Goal: Task Accomplishment & Management: Manage account settings

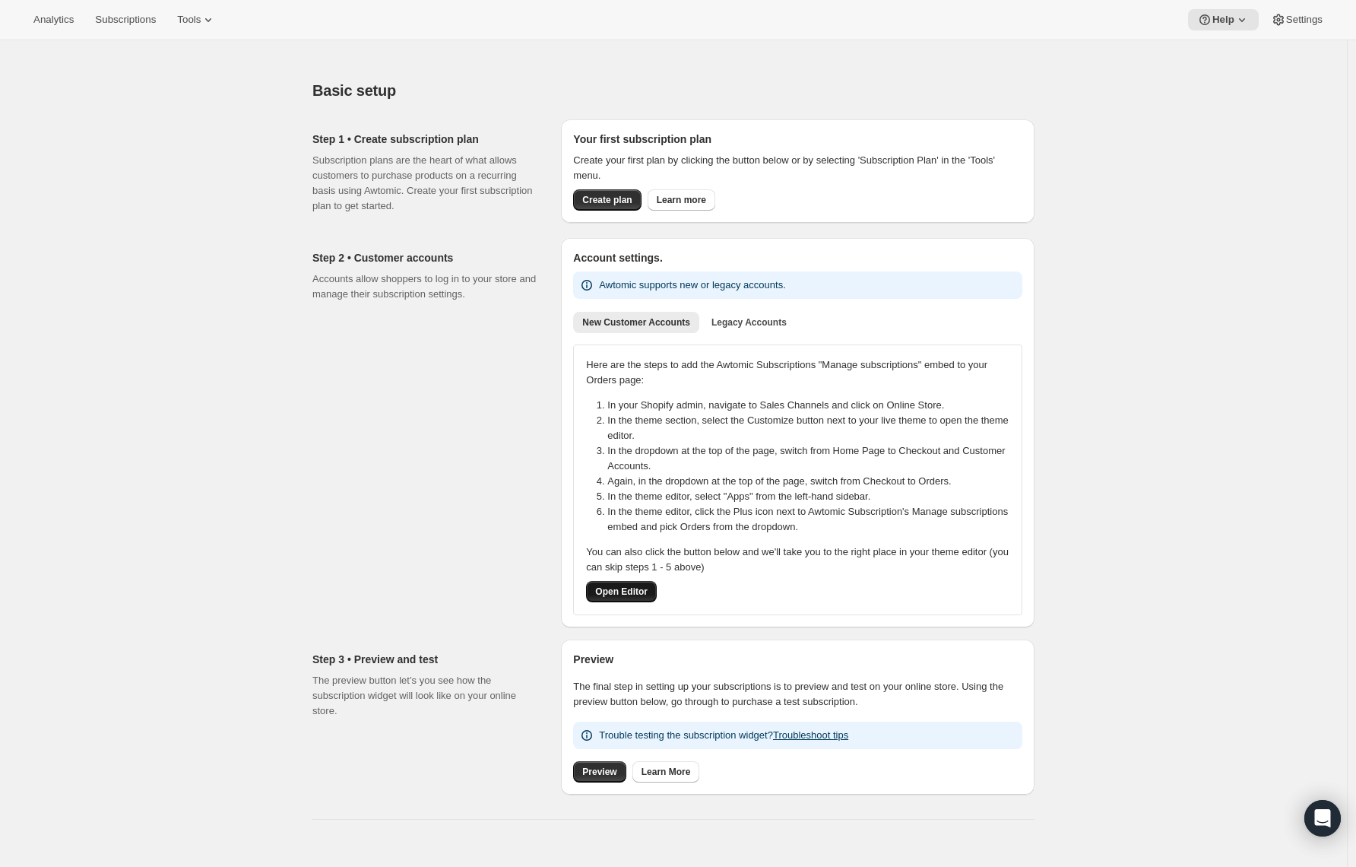
click at [632, 594] on span "Open Editor" at bounding box center [621, 591] width 52 height 12
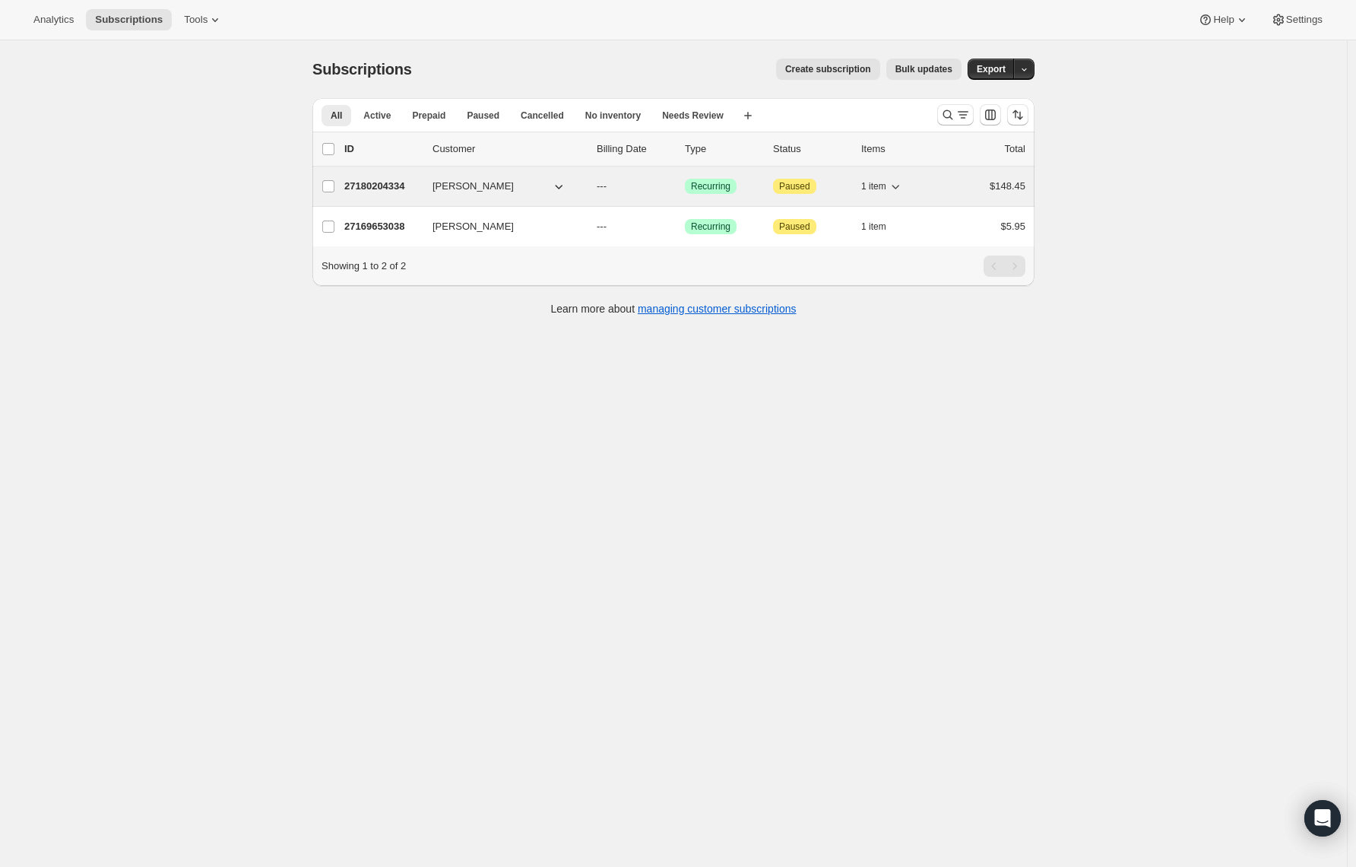
click at [969, 193] on div "$148.45" at bounding box center [987, 186] width 76 height 15
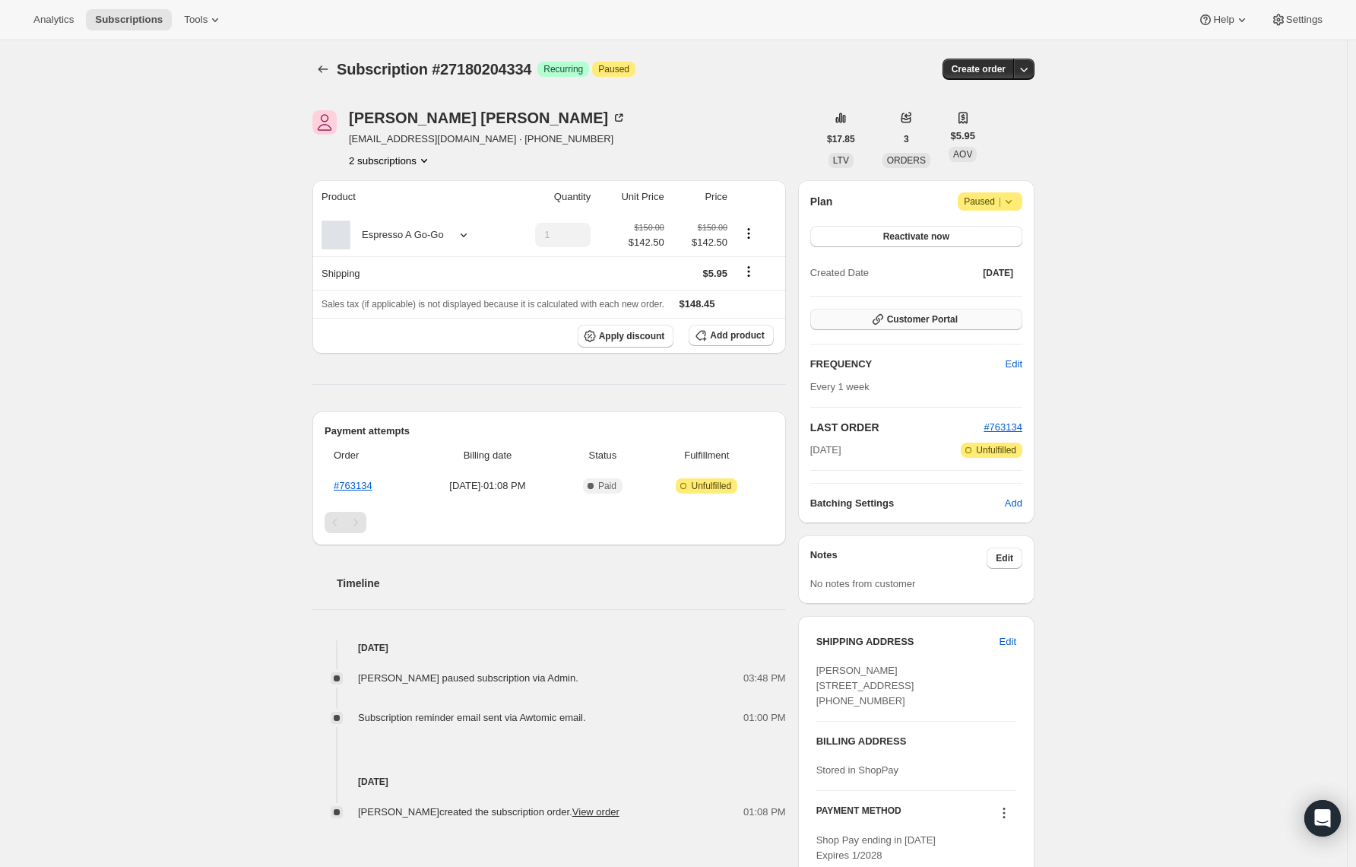
click at [879, 319] on icon "button" at bounding box center [877, 319] width 15 height 15
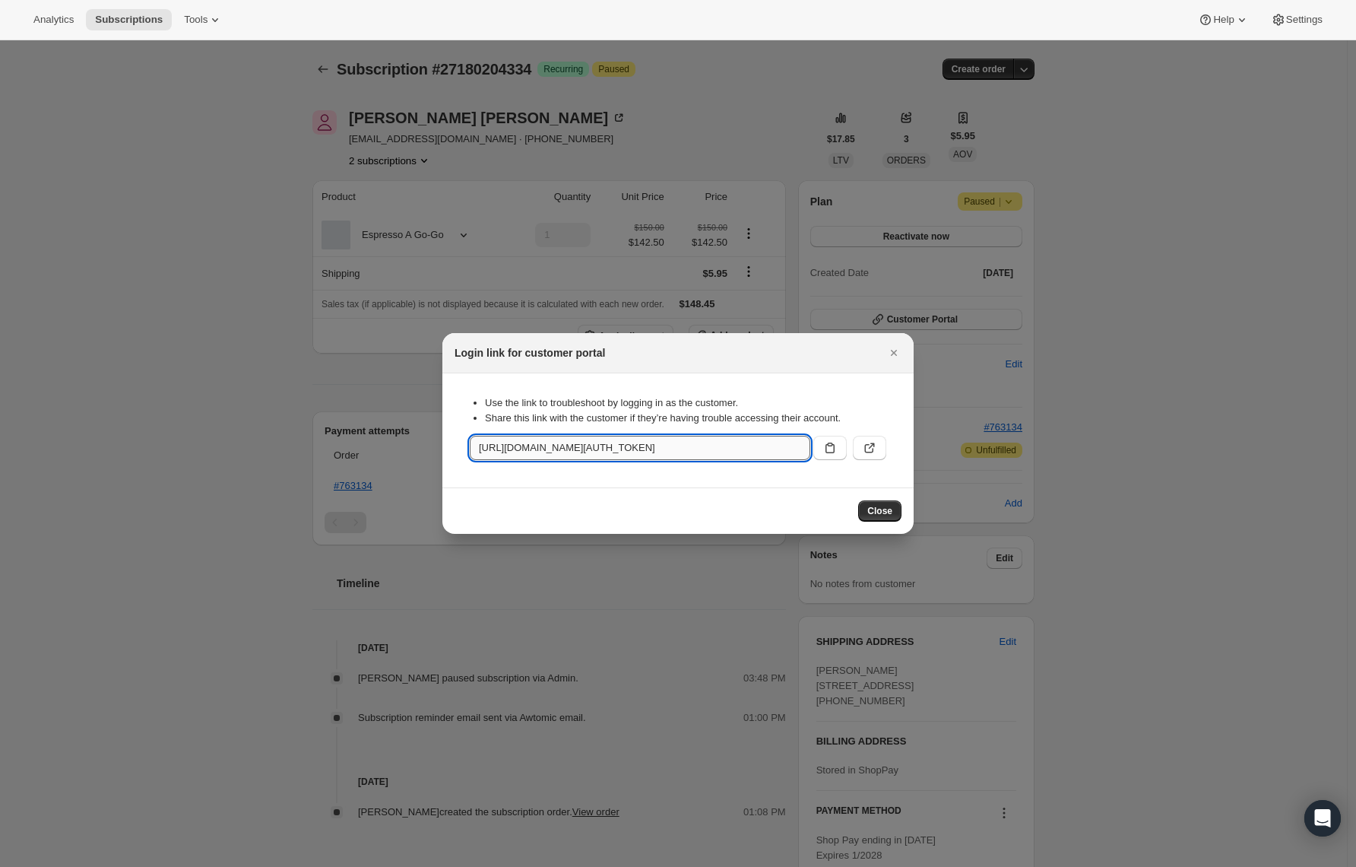
click at [741, 450] on input "https://www.gocoffeego.com/tools/bundle-subscriptions?authToken=eyJhbGciOiJIUzI…" at bounding box center [640, 448] width 341 height 24
click at [873, 452] on icon ":r2v:" at bounding box center [869, 447] width 15 height 15
click at [867, 518] on button "Close" at bounding box center [879, 510] width 43 height 21
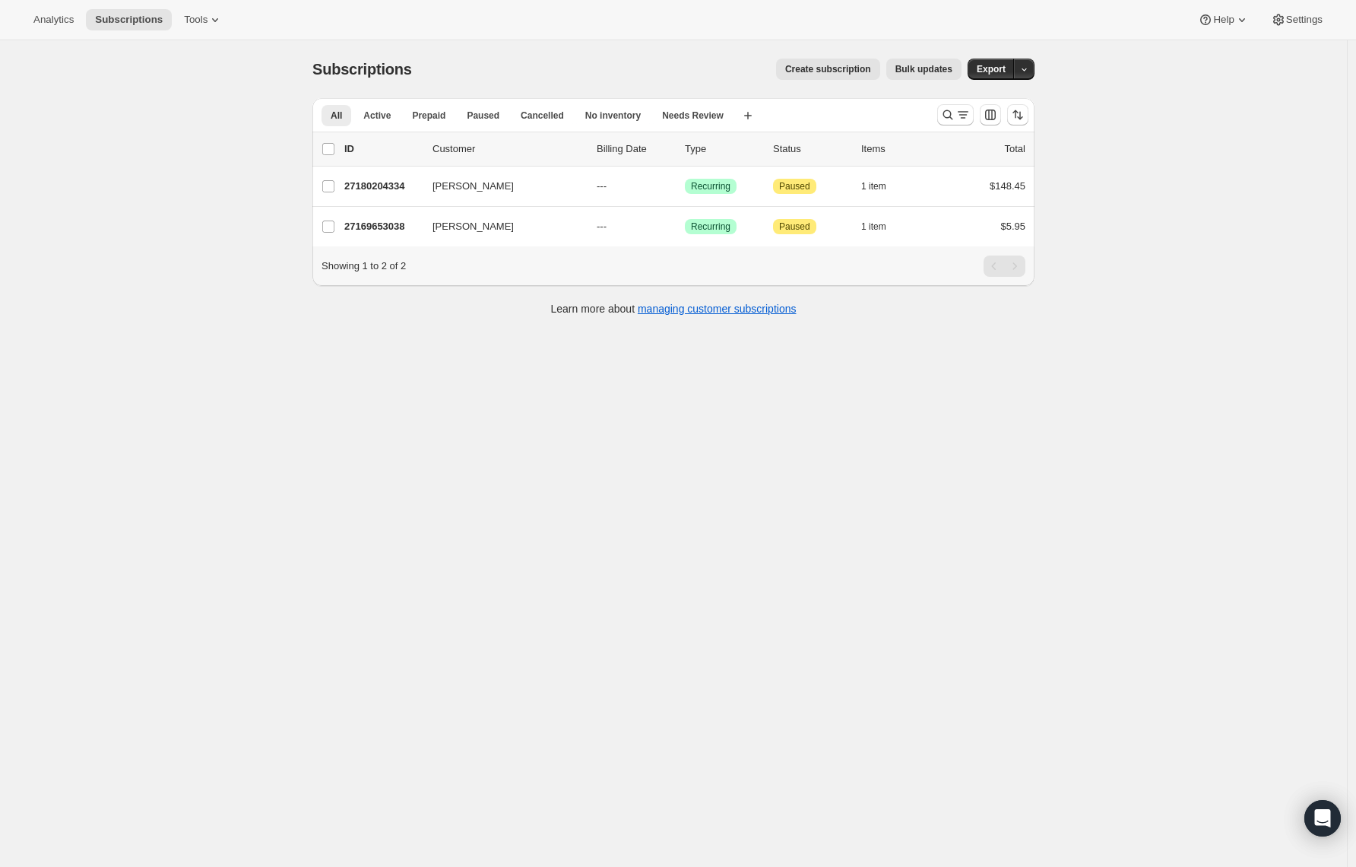
click at [59, 128] on div "Subscriptions. This page is ready Subscriptions Create subscription Bulk update…" at bounding box center [673, 473] width 1347 height 867
drag, startPoint x: 1301, startPoint y: 23, endPoint x: 1287, endPoint y: 43, distance: 25.1
click at [1301, 24] on span "Settings" at bounding box center [1304, 20] width 36 height 12
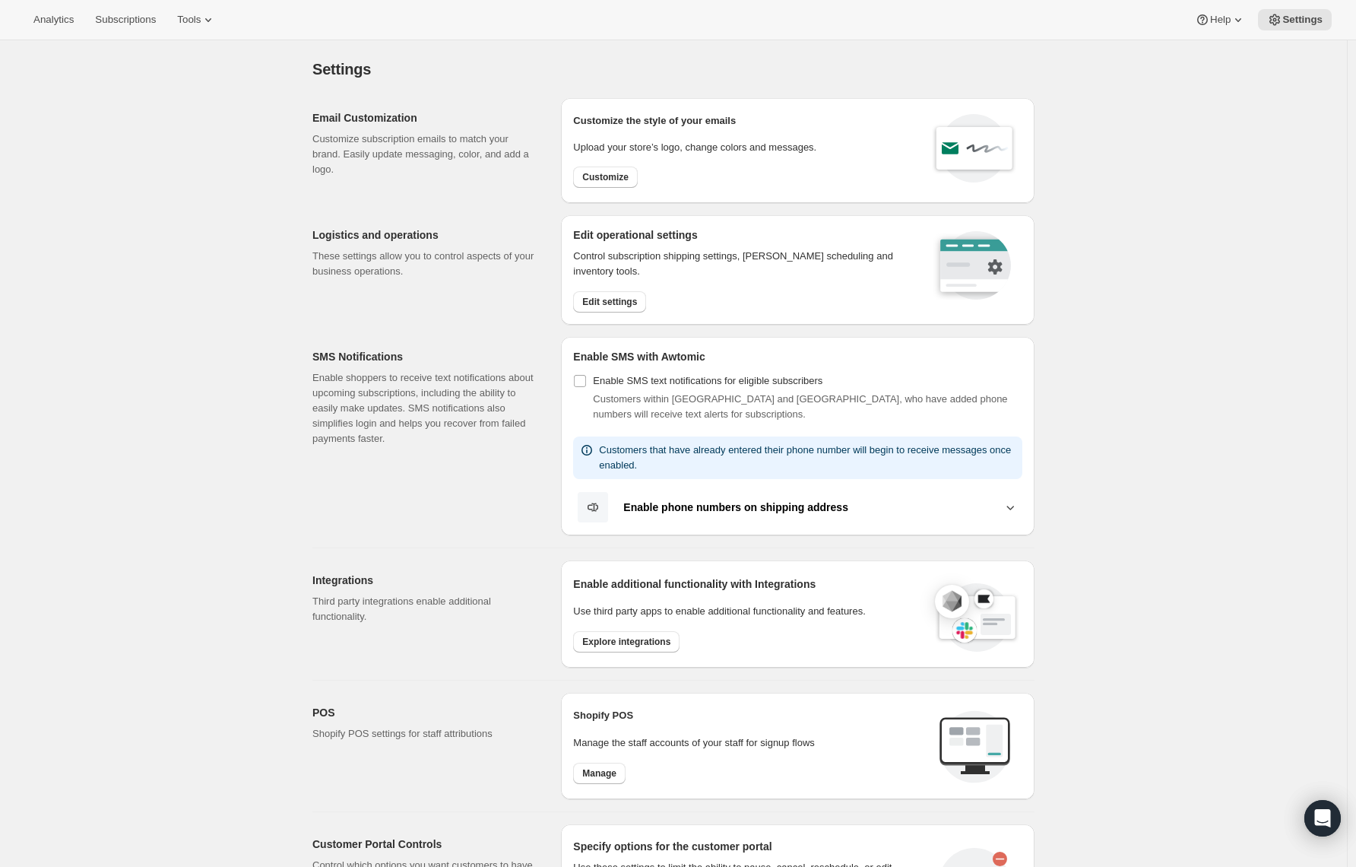
click at [671, 503] on b "Enable phone numbers on shipping address" at bounding box center [735, 507] width 225 height 12
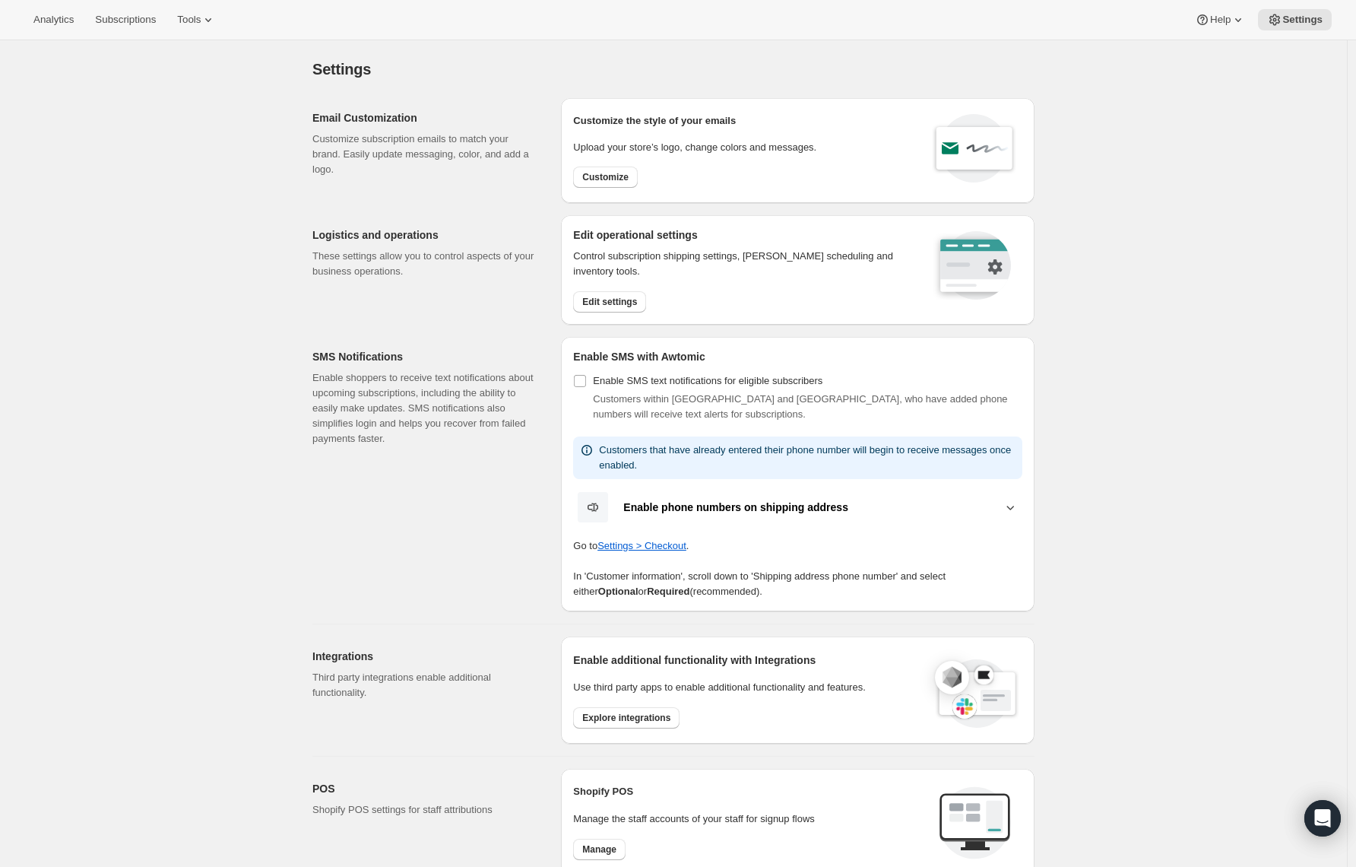
click at [671, 503] on b "Enable phone numbers on shipping address" at bounding box center [735, 507] width 225 height 12
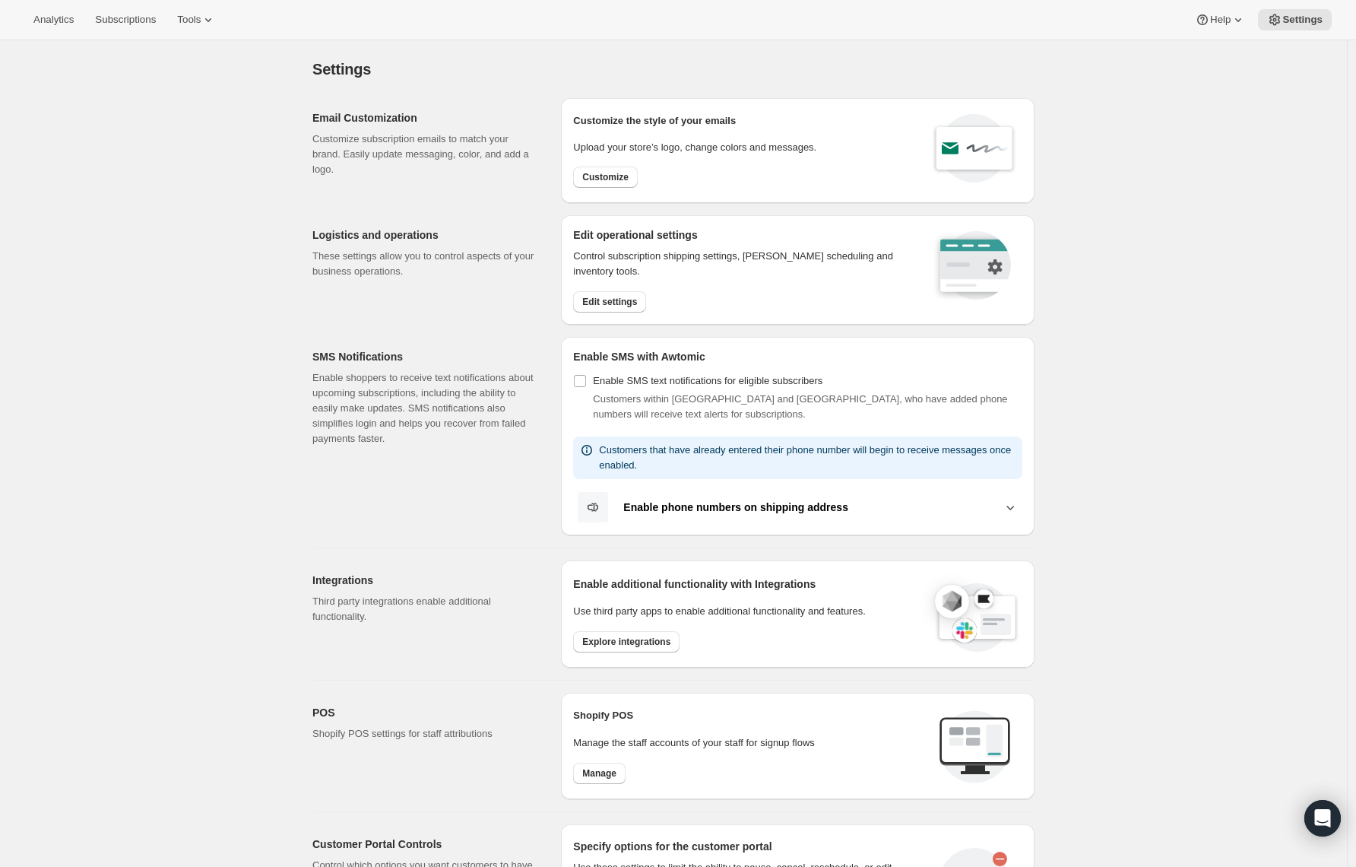
click at [1347, 678] on div "Settings. This page is ready Settings Email Customization Customize subscriptio…" at bounding box center [673, 644] width 1347 height 1209
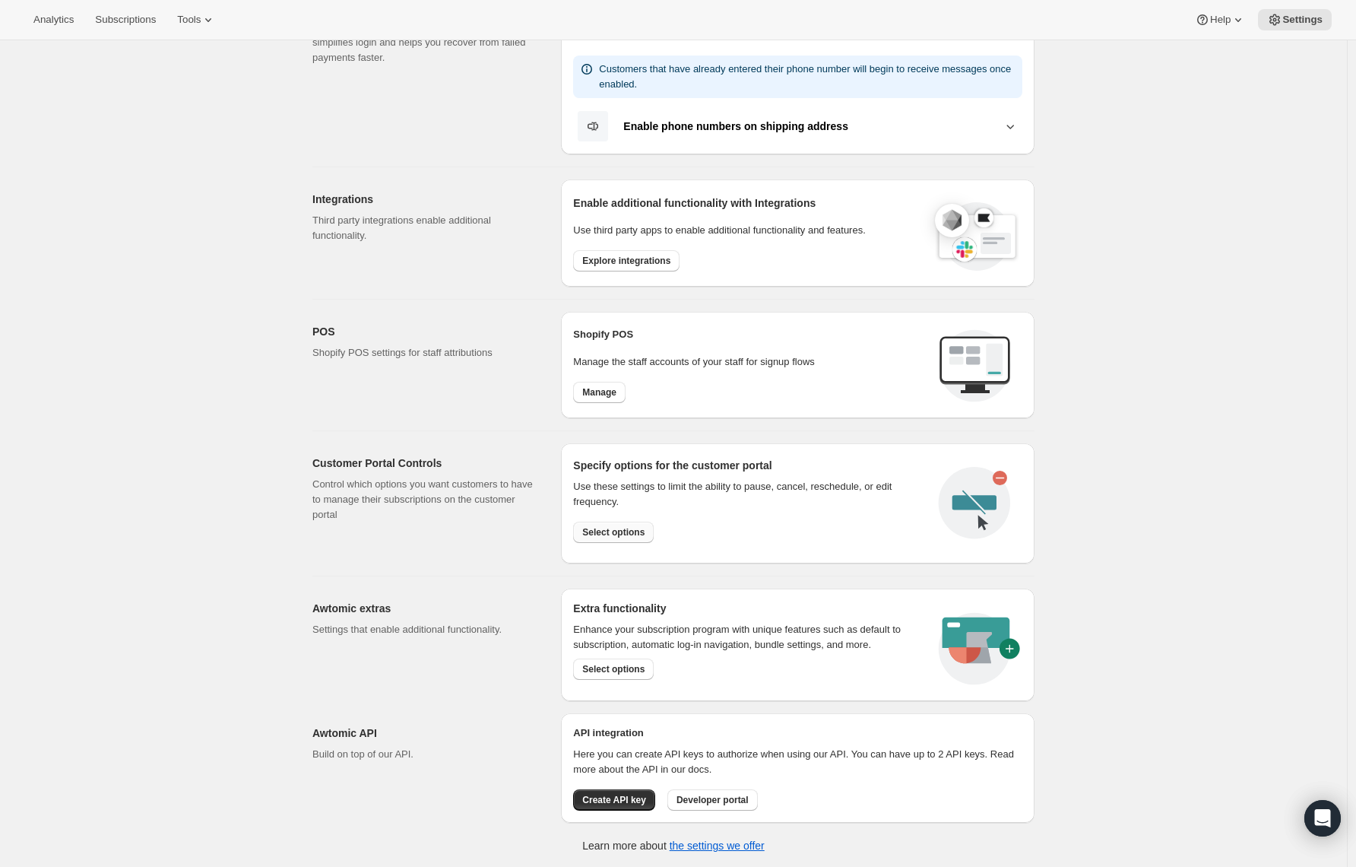
click at [639, 538] on button "Select options" at bounding box center [613, 531] width 81 height 21
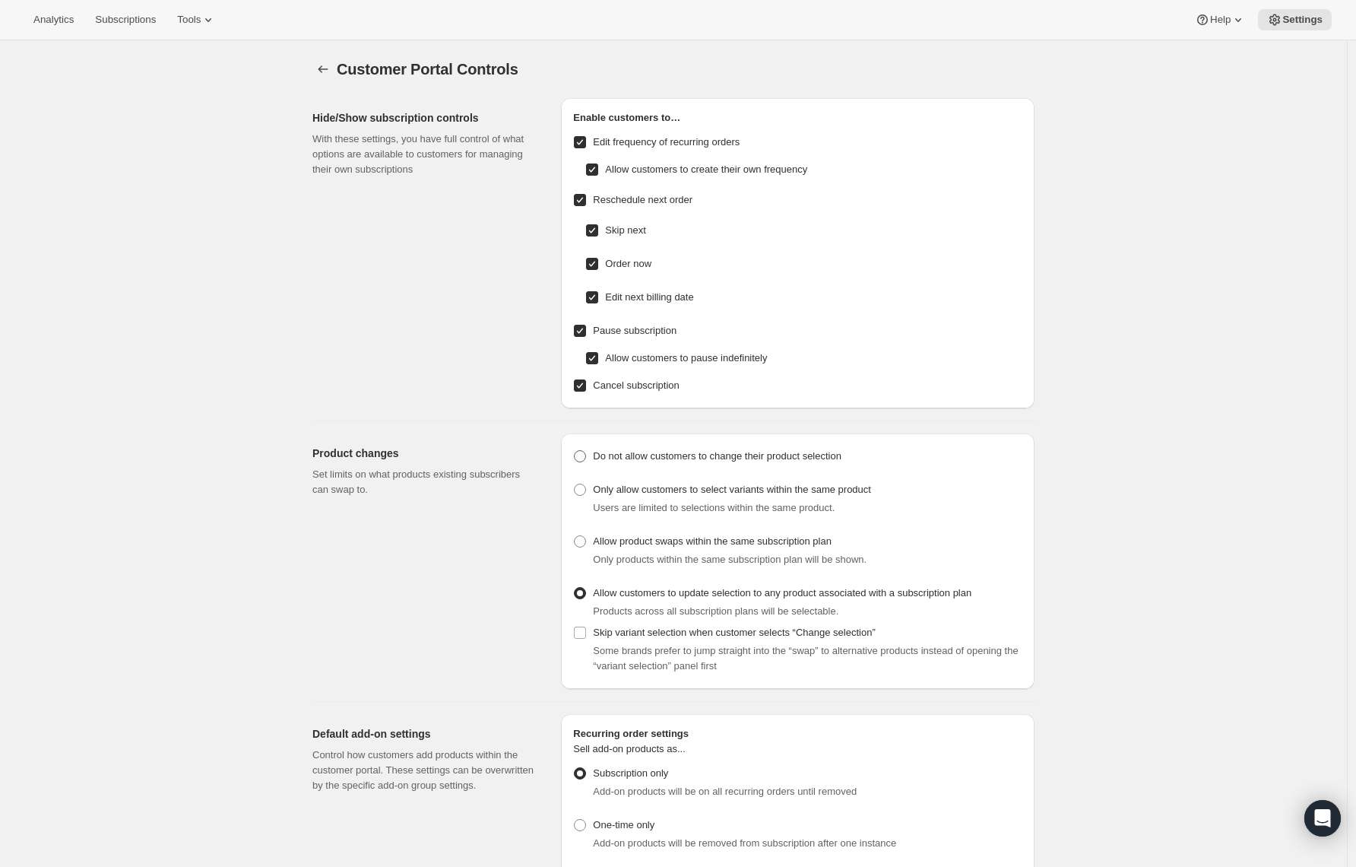
click at [616, 450] on span "Do not allow customers to change their product selection" at bounding box center [717, 455] width 249 height 11
click at [575, 450] on input "Do not allow customers to change their product selection" at bounding box center [574, 450] width 1 height 1
radio input "true"
click at [334, 66] on button "Settings" at bounding box center [322, 69] width 21 height 21
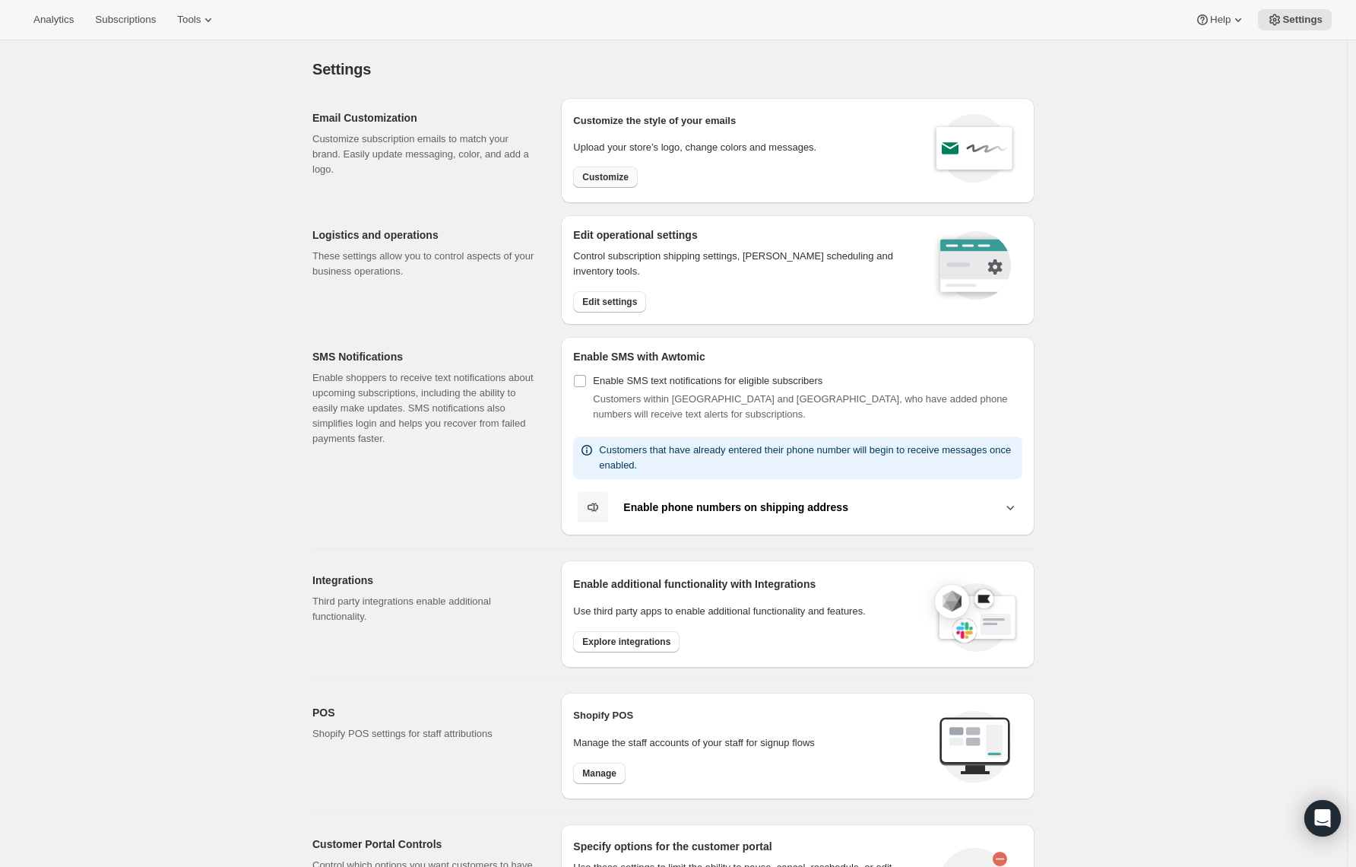
click at [607, 178] on span "Customize" at bounding box center [605, 177] width 46 height 12
select select "subscriptionMessage"
select select "5"
select select "15"
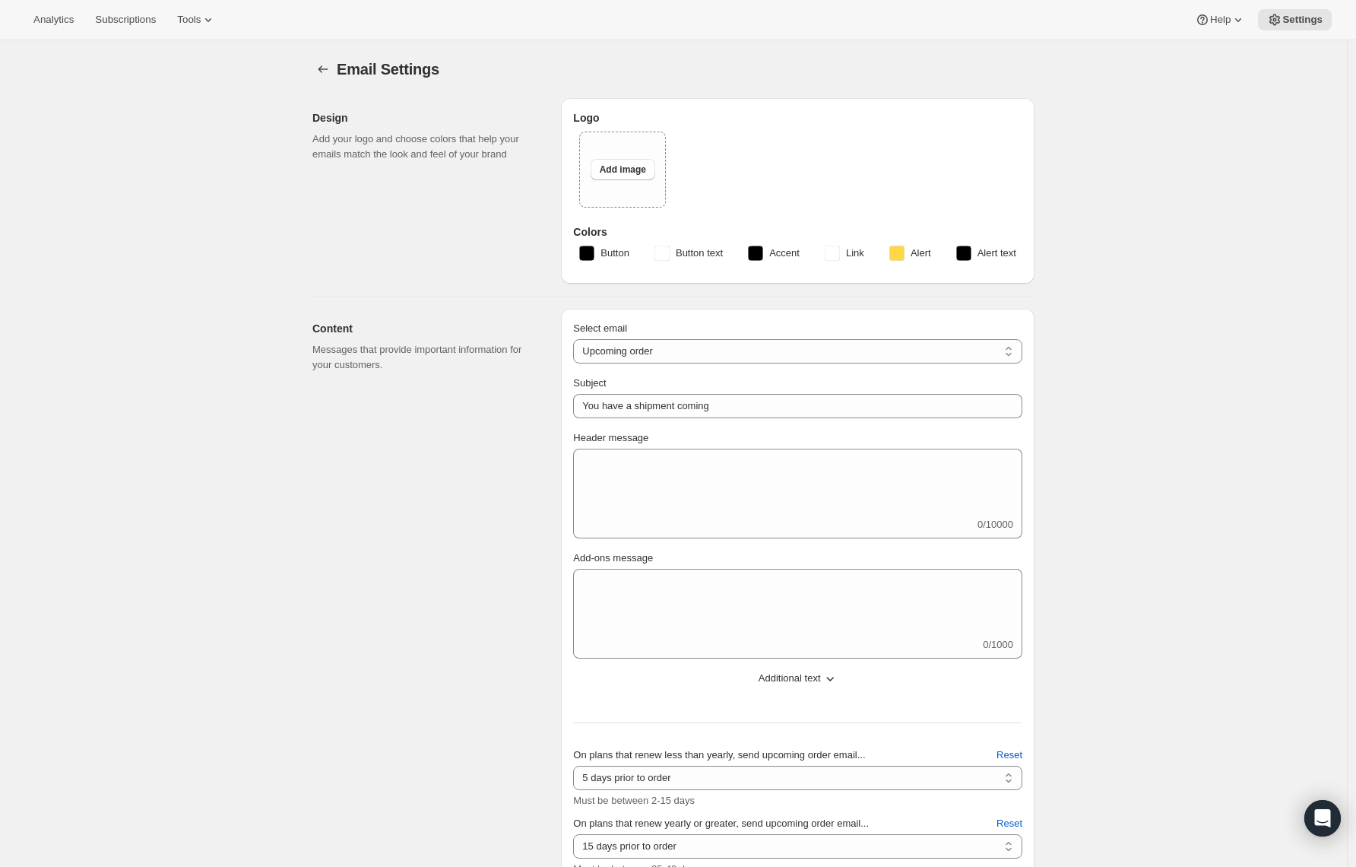
type input "GoCoffeeGo"
click at [620, 170] on span "Add image" at bounding box center [623, 169] width 46 height 12
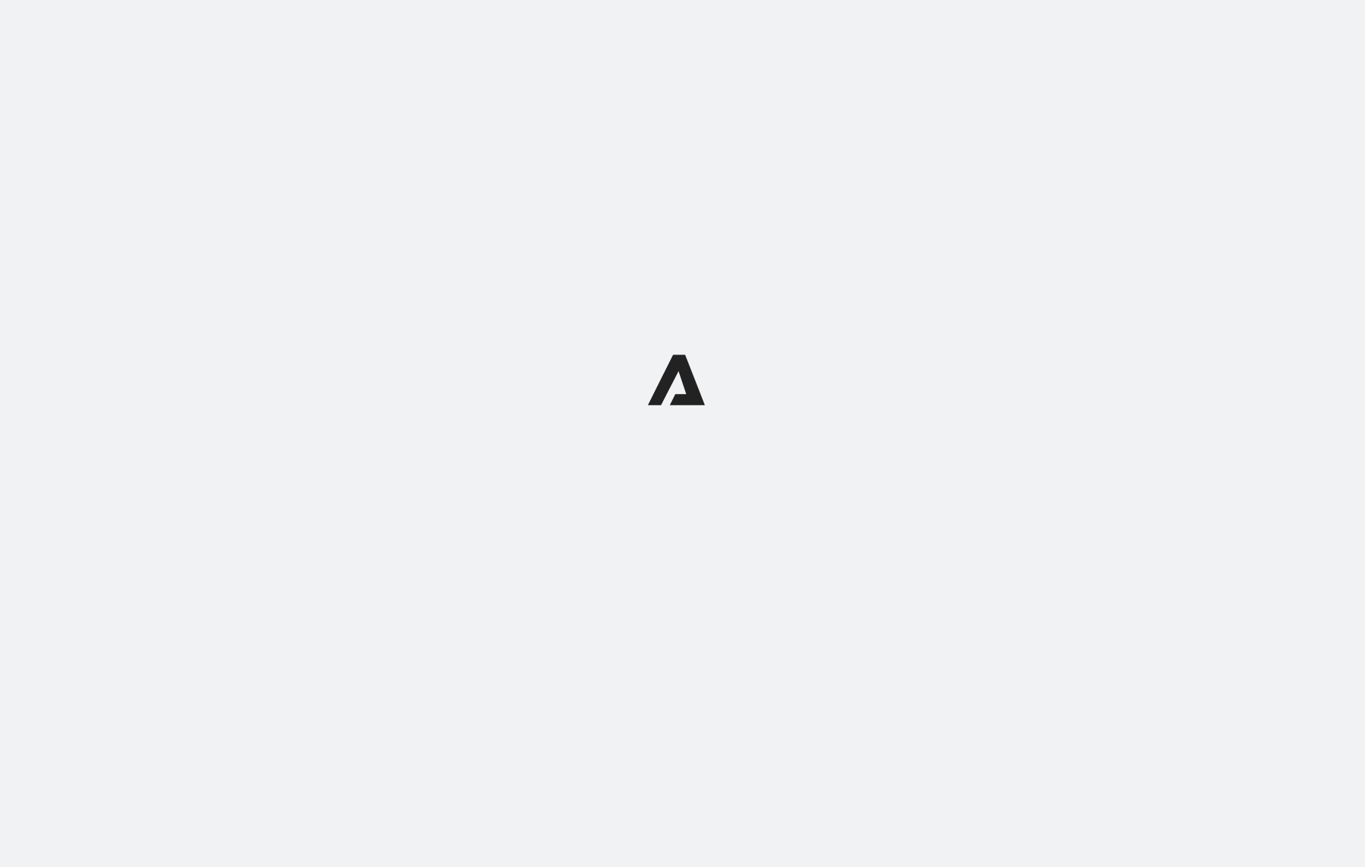
select select "subscriptionMessage"
select select "5"
select select "15"
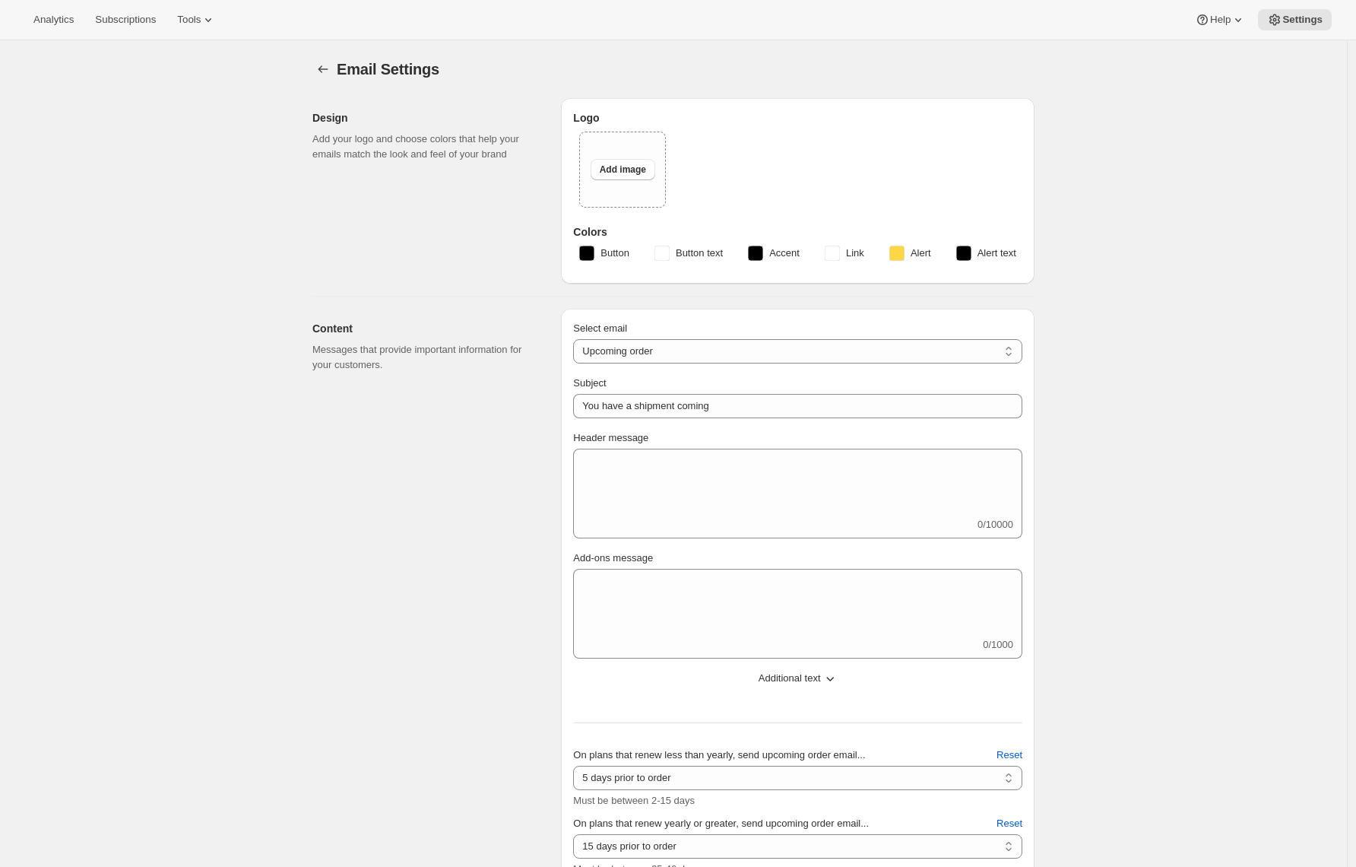
type input "GoCoffeeGo"
click at [637, 174] on span "Add image" at bounding box center [623, 169] width 46 height 12
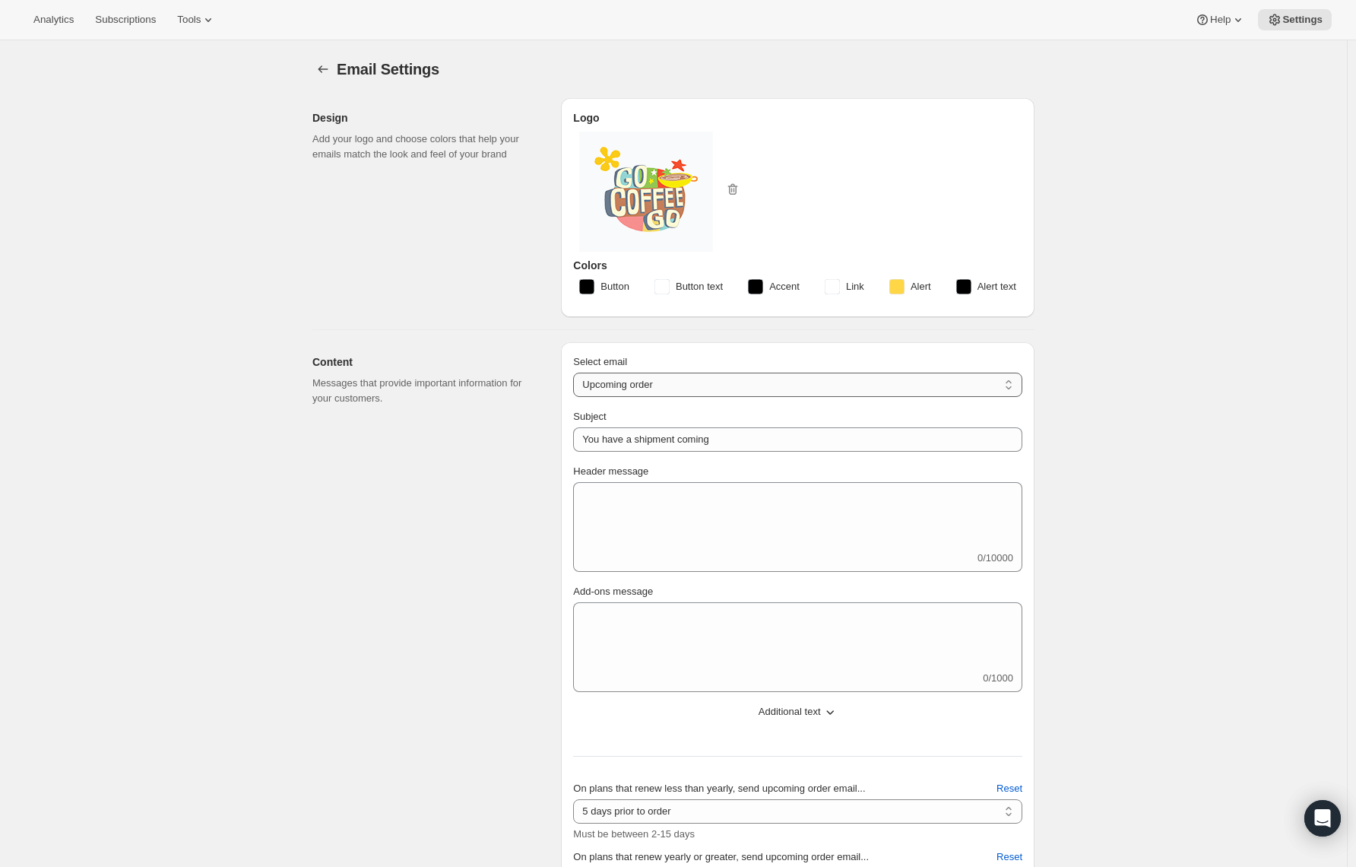
click at [636, 385] on select "New subscription Upcoming order Failed payment Delayed subscription (inventory …" at bounding box center [797, 384] width 449 height 24
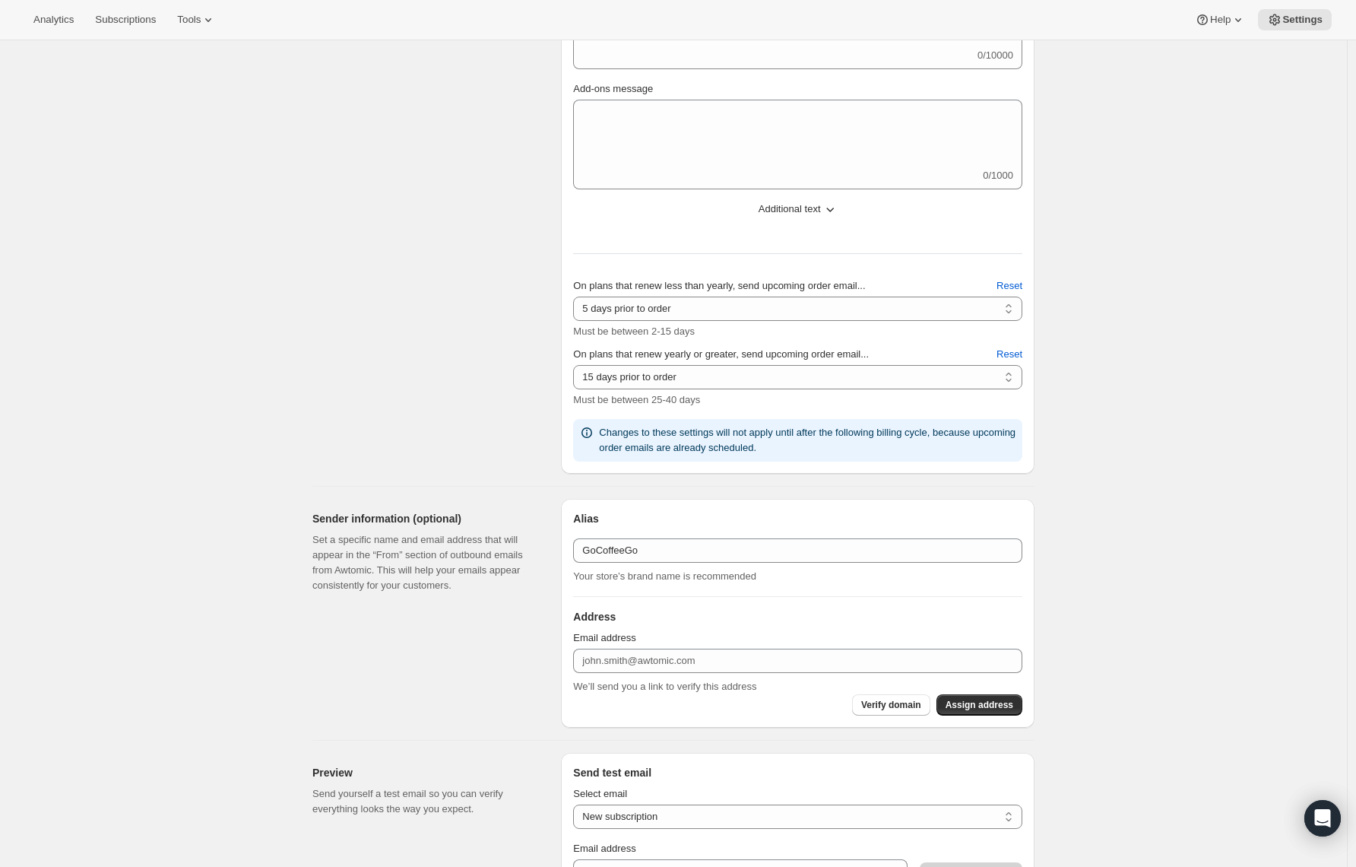
scroll to position [569, 0]
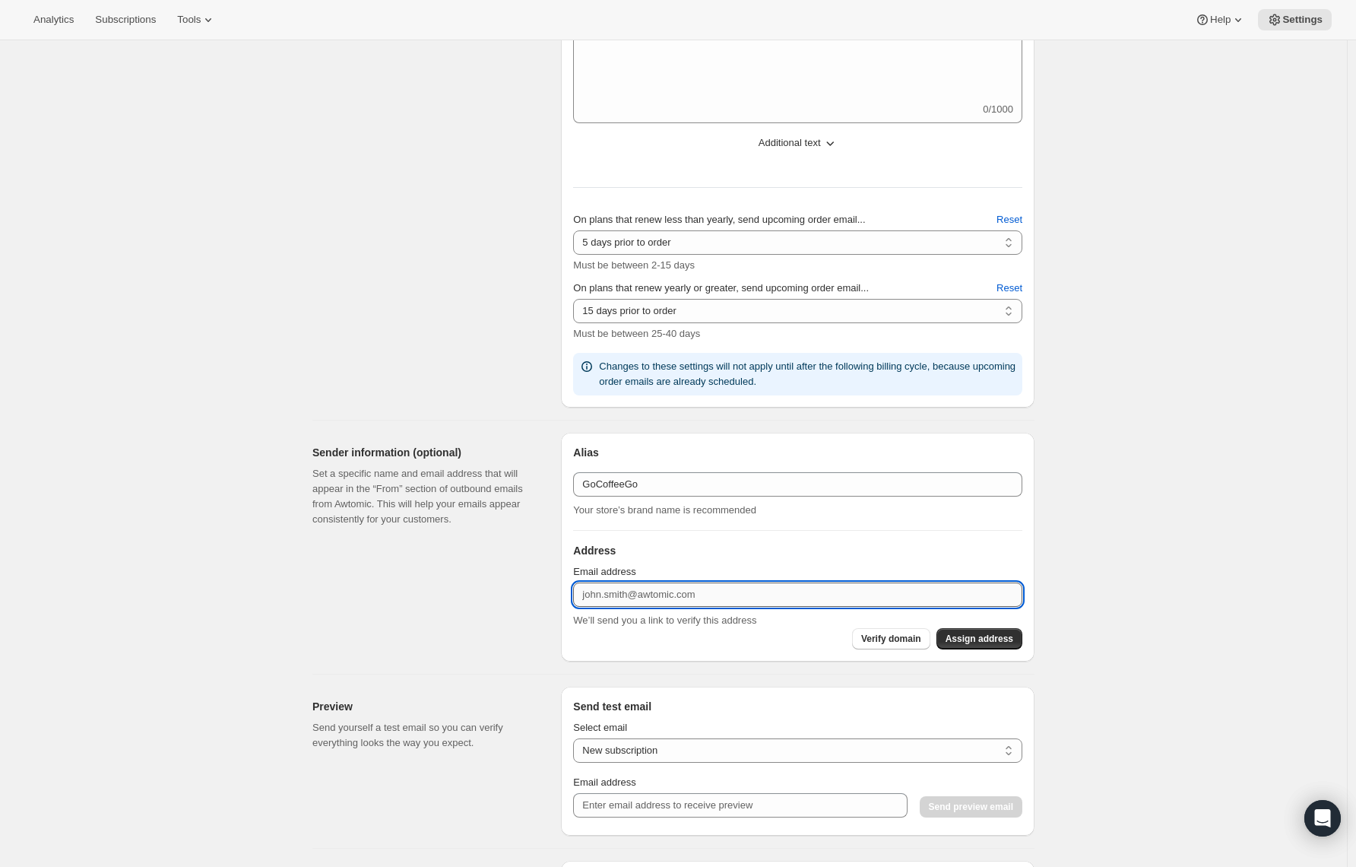
click at [685, 594] on input "Email address" at bounding box center [797, 594] width 449 height 24
click at [670, 595] on input "Email address" at bounding box center [797, 594] width 449 height 24
type input "info@gocoffeego.com"
click at [899, 641] on span "Verify domain" at bounding box center [891, 638] width 60 height 12
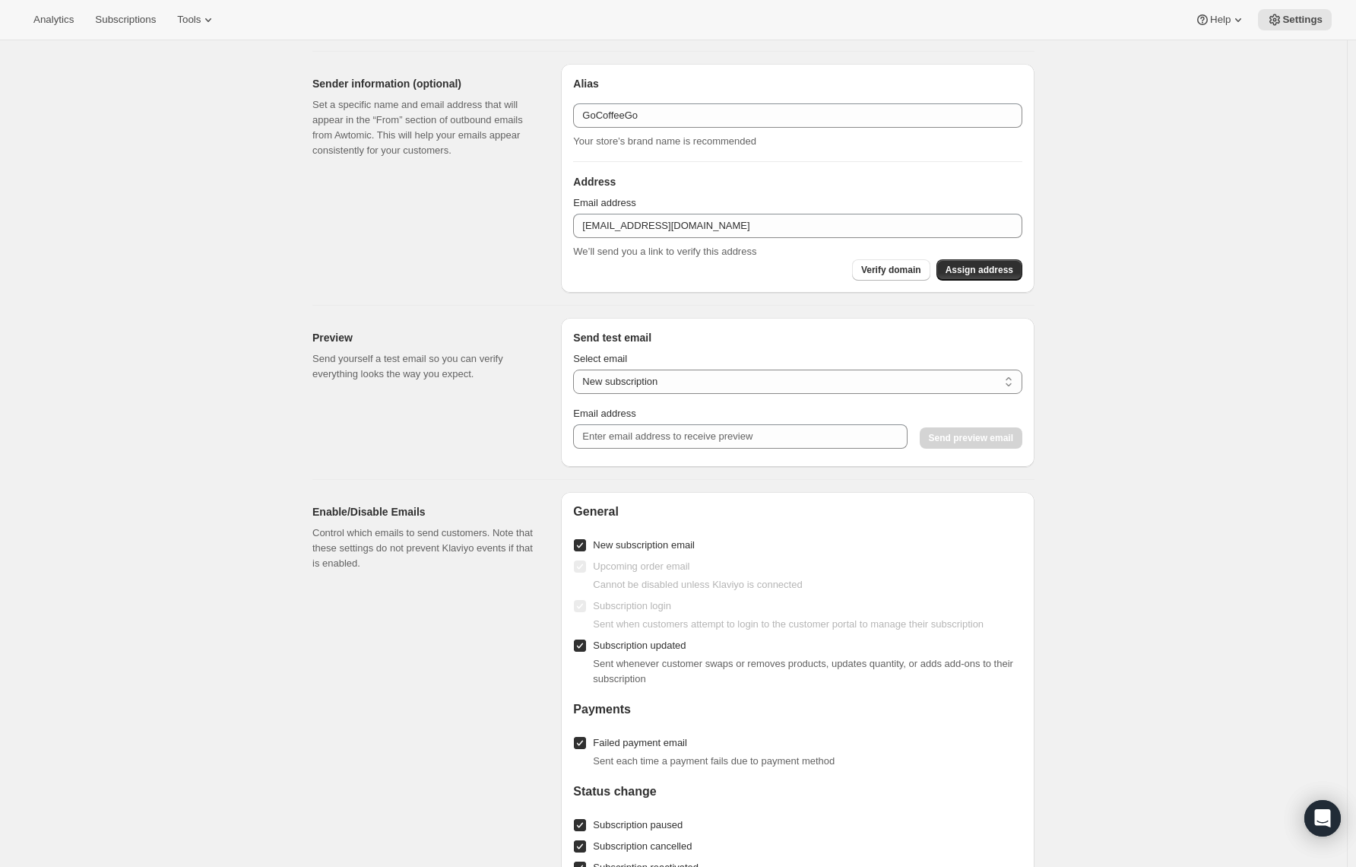
scroll to position [0, 0]
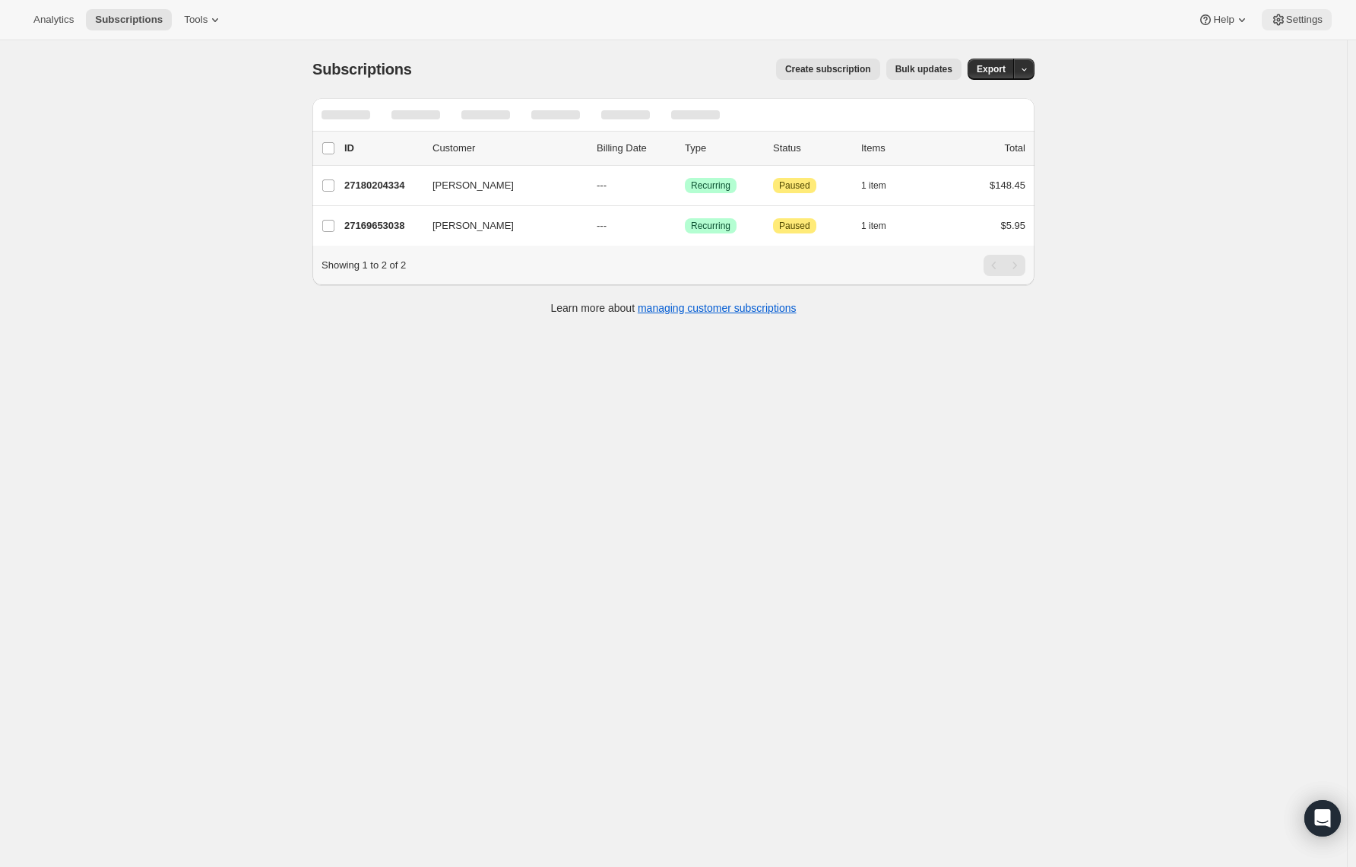
click at [1304, 14] on span "Settings" at bounding box center [1304, 20] width 36 height 12
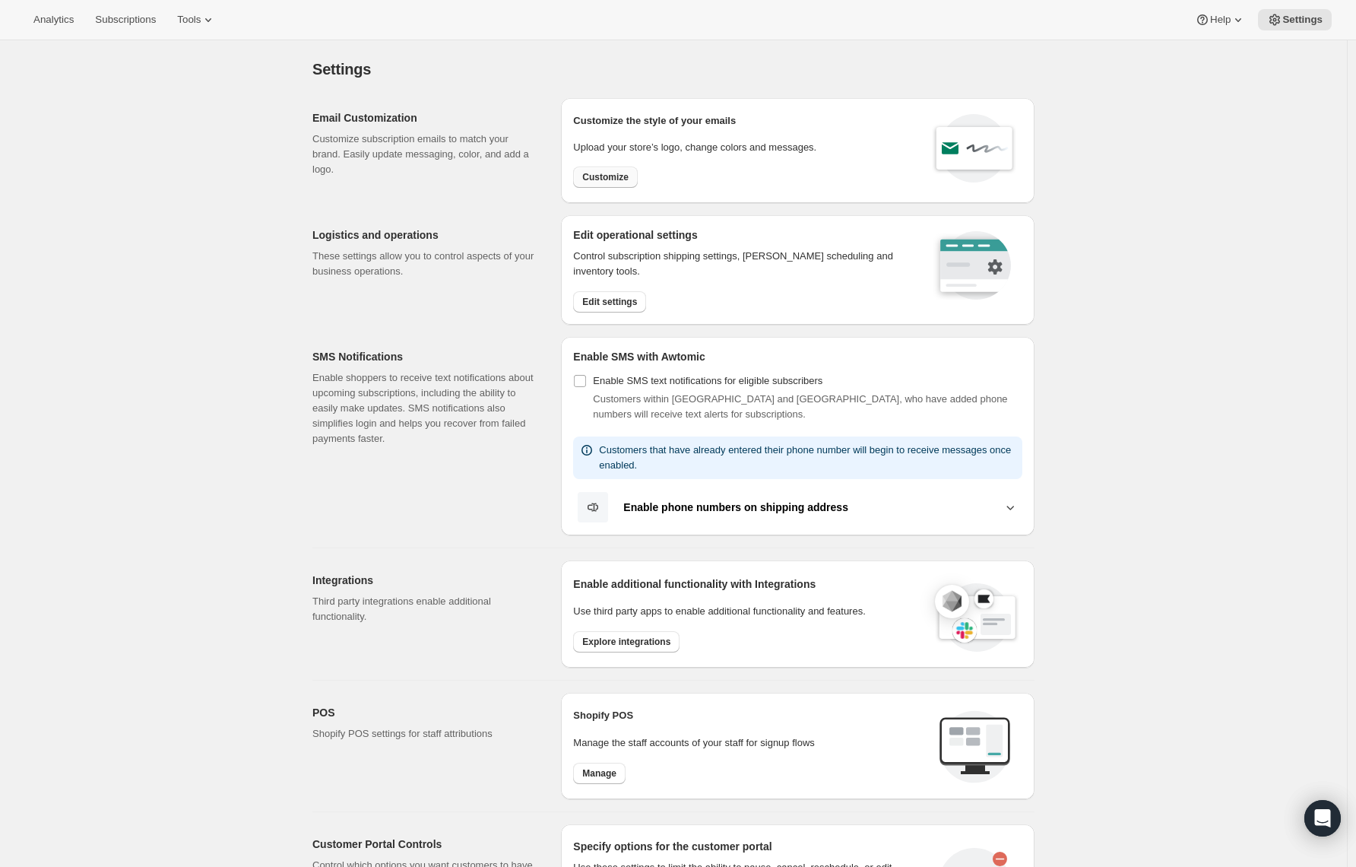
click at [610, 181] on span "Customize" at bounding box center [605, 177] width 46 height 12
select select "subscriptionMessage"
select select "5"
select select "15"
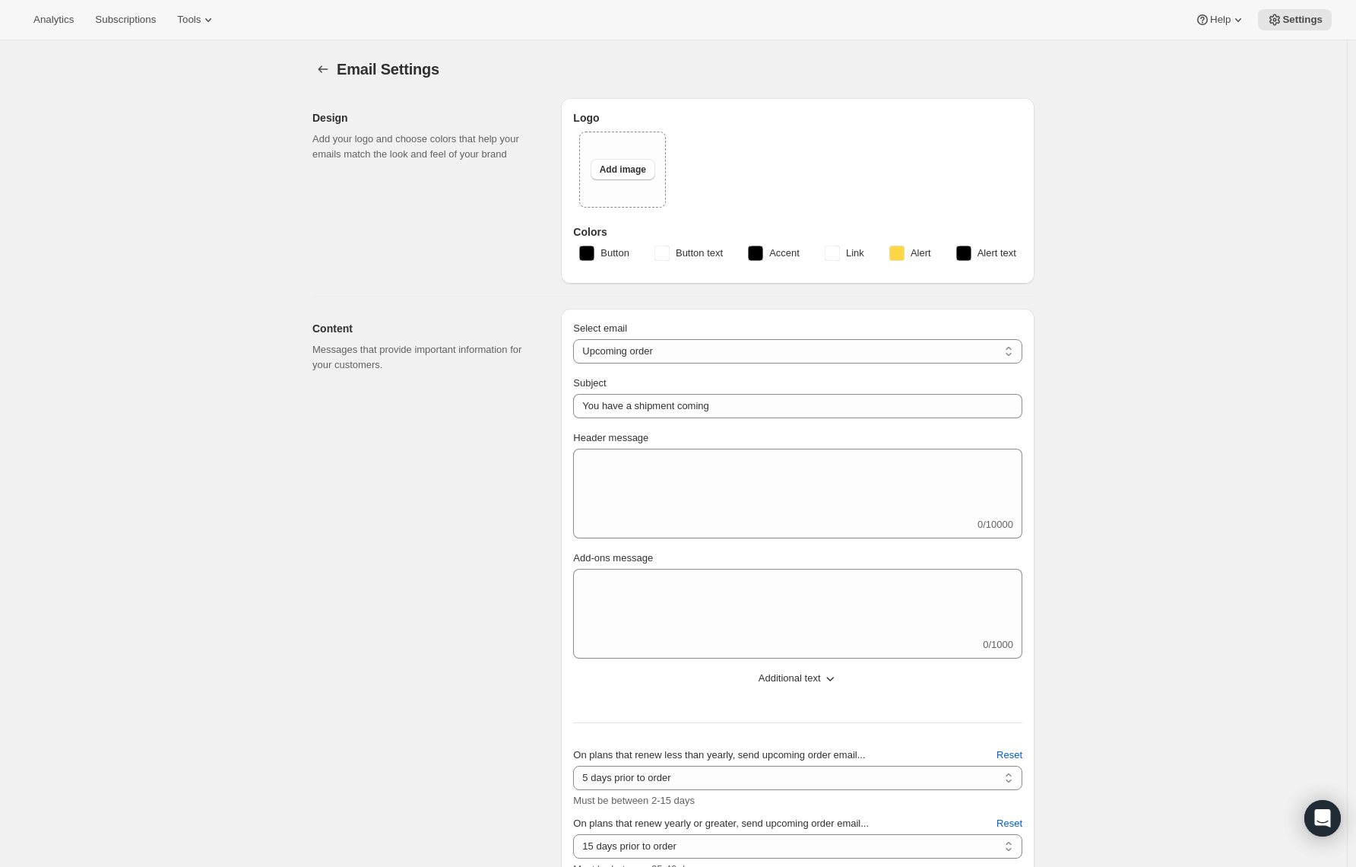
type input "GoCoffeeGo"
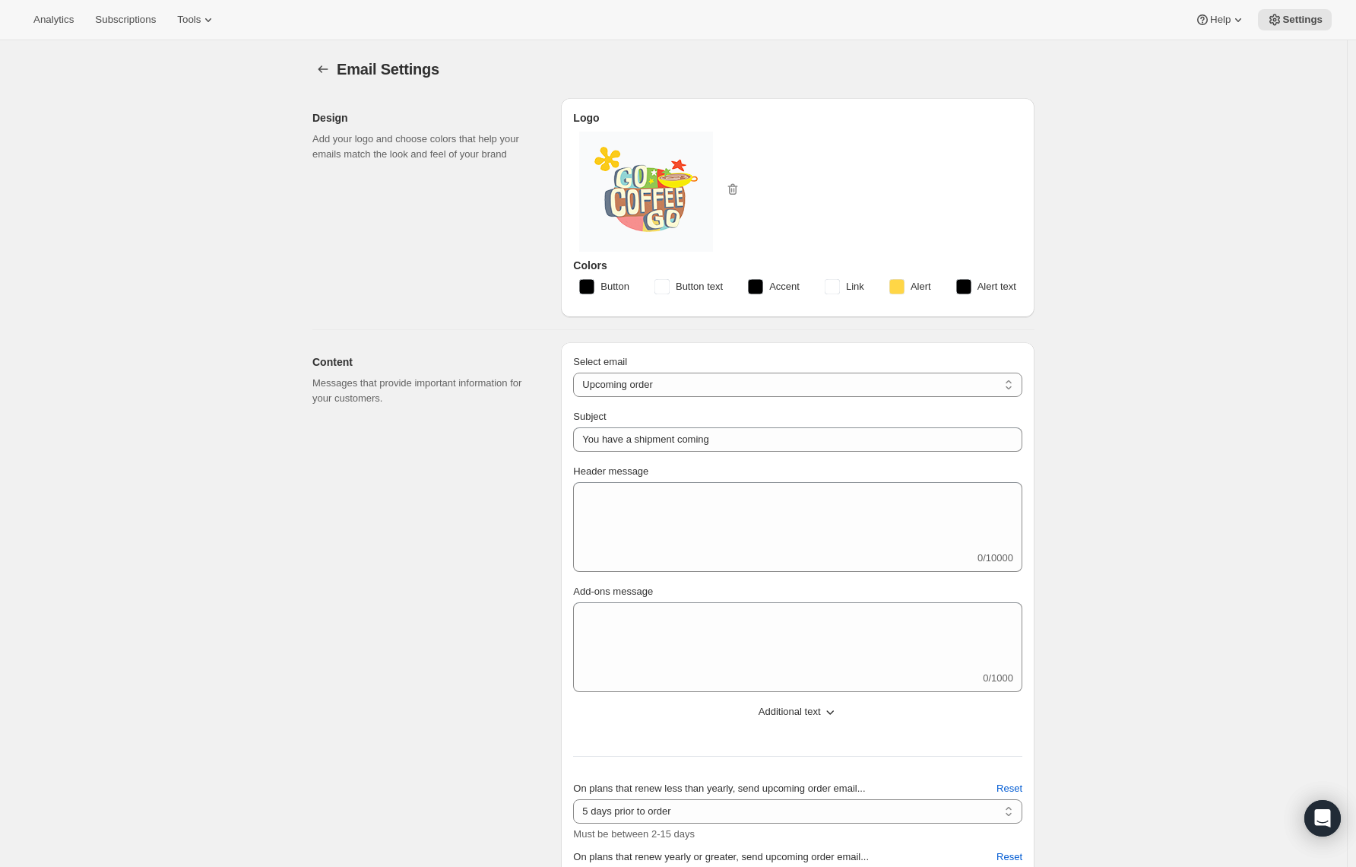
click at [591, 281] on rect "button" at bounding box center [586, 286] width 15 height 15
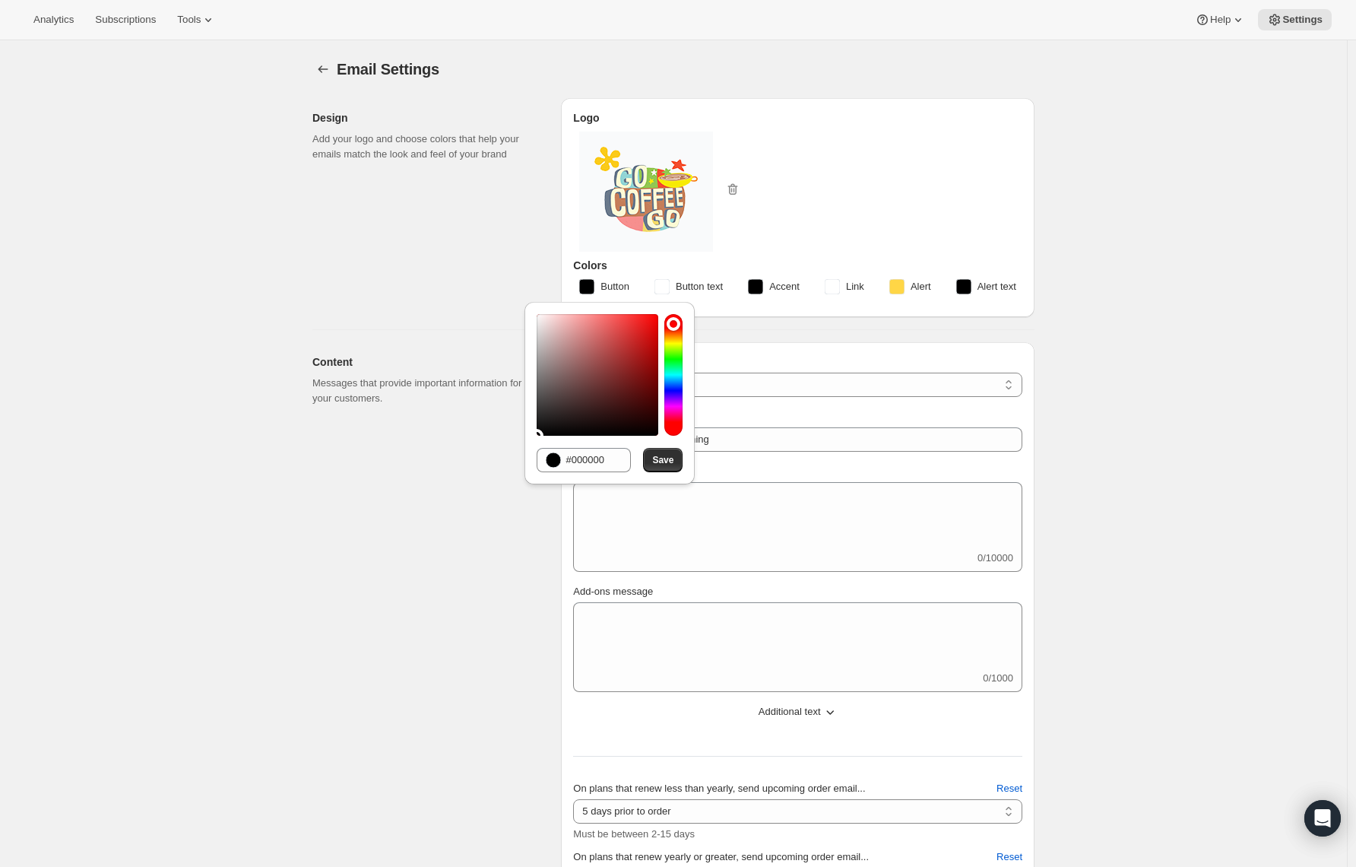
click at [758, 286] on rect "button" at bounding box center [755, 286] width 15 height 15
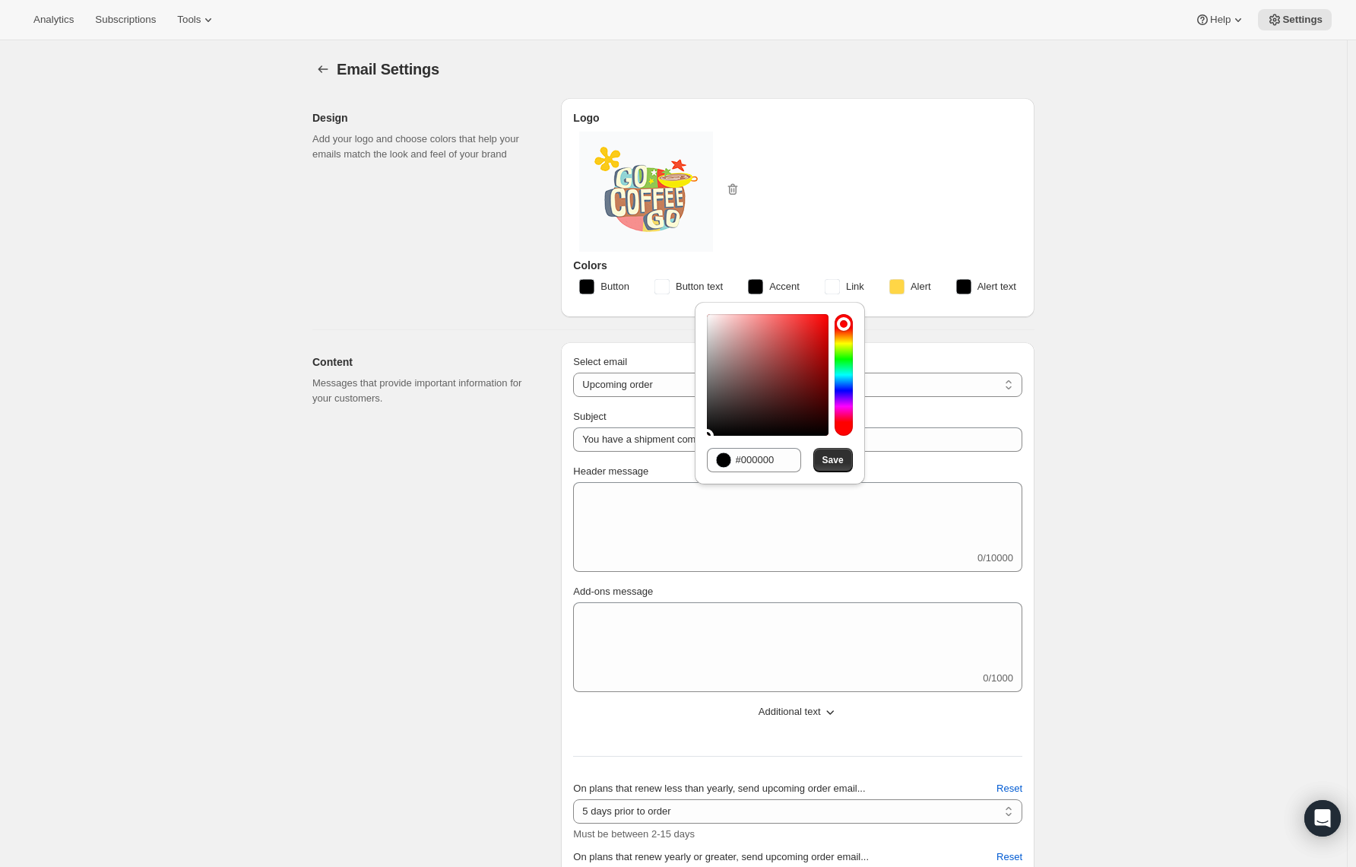
click at [972, 286] on button "Alert text" at bounding box center [986, 286] width 78 height 24
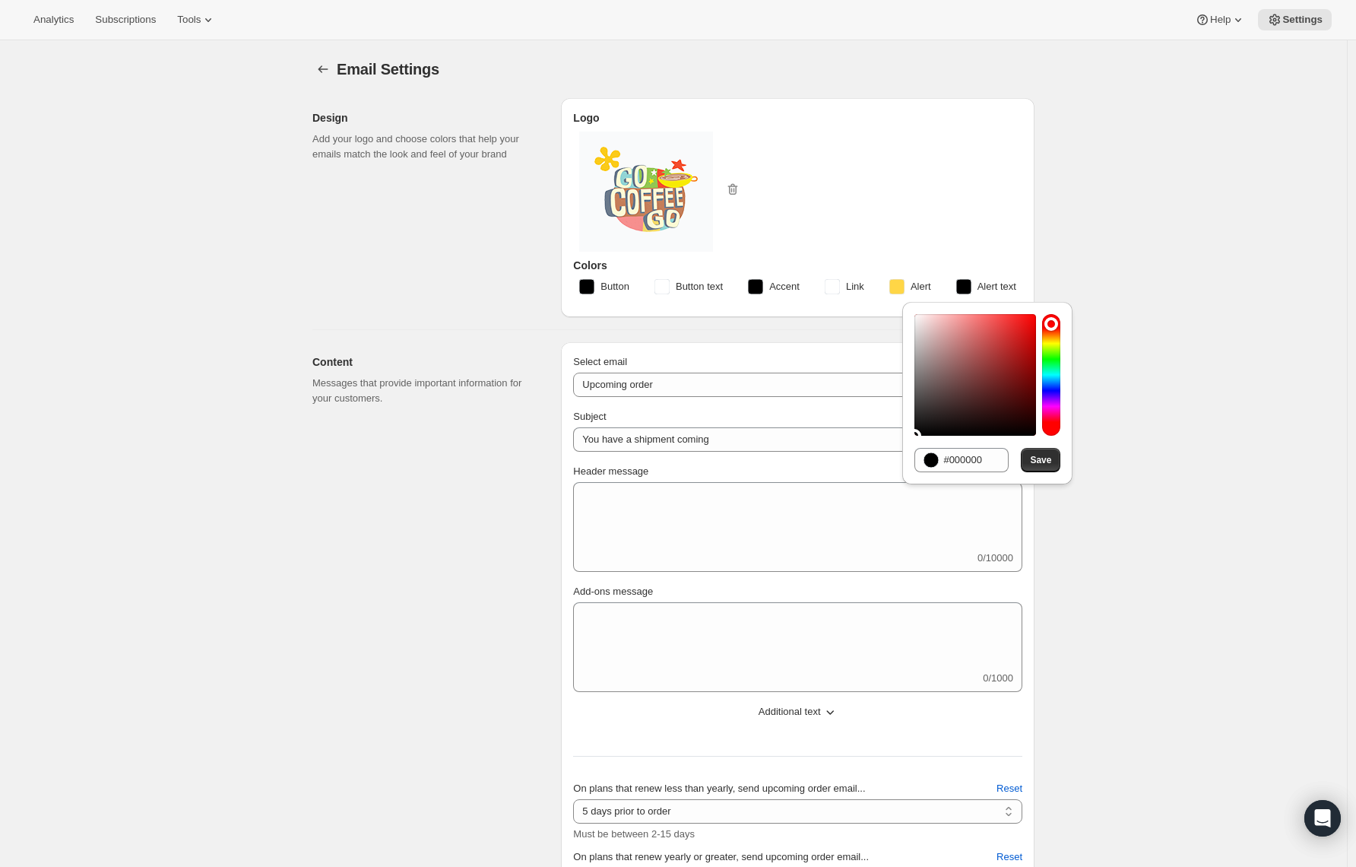
click at [810, 226] on div at bounding box center [797, 192] width 437 height 120
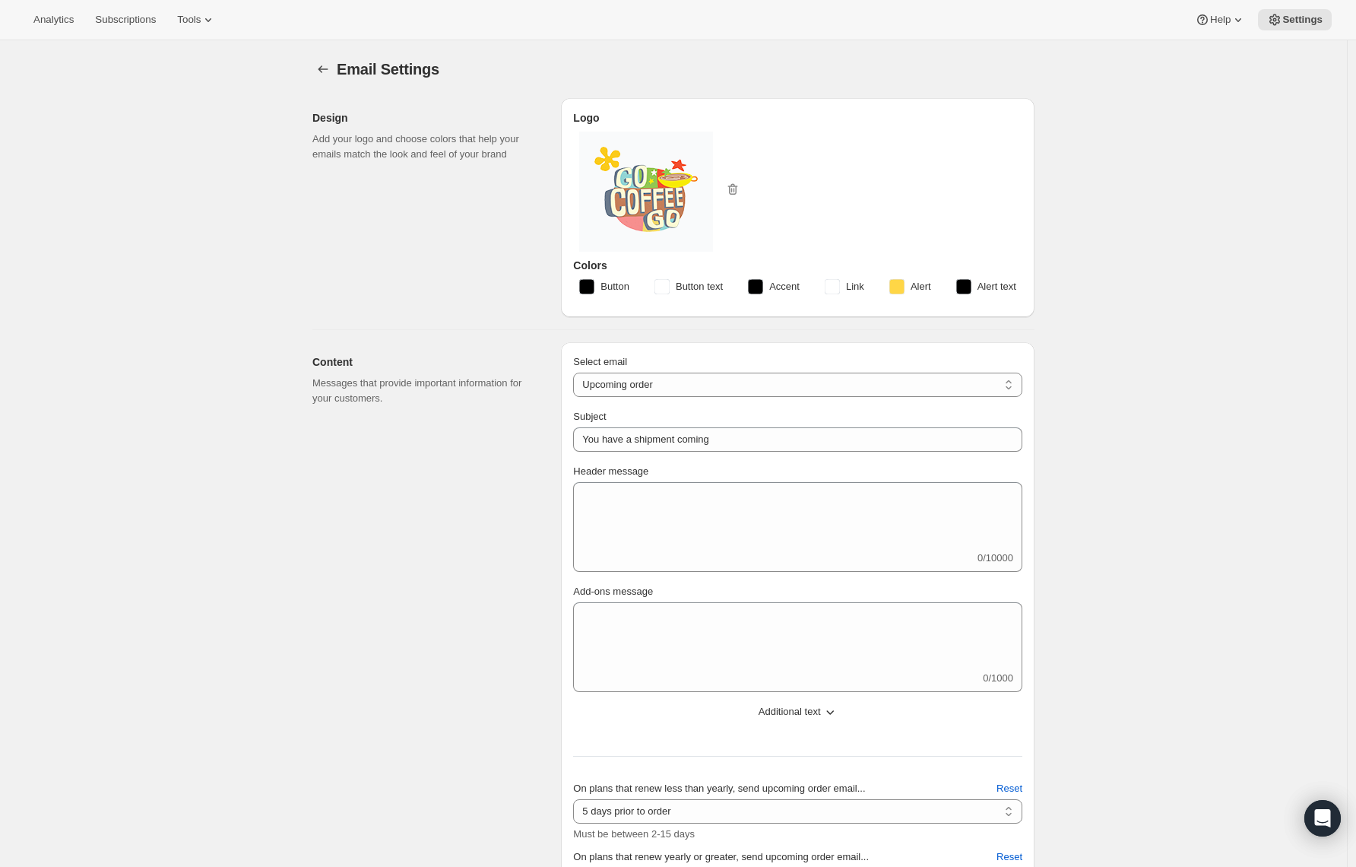
click at [902, 290] on rect "button" at bounding box center [896, 286] width 15 height 15
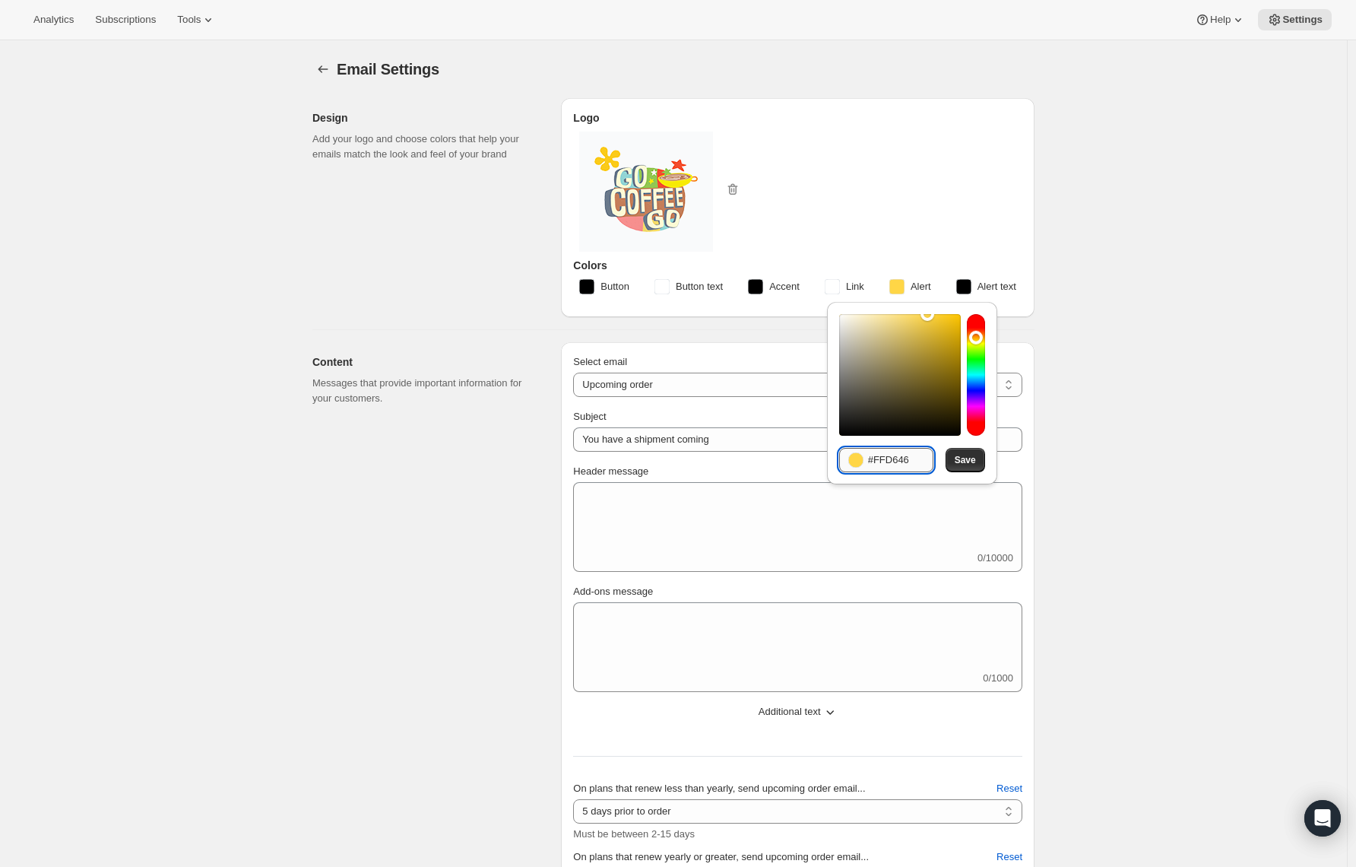
click at [878, 455] on input "#FFD646" at bounding box center [900, 460] width 65 height 24
click at [877, 454] on input "#FFD646" at bounding box center [900, 460] width 65 height 24
paste input "e07800"
type input "#e07800"
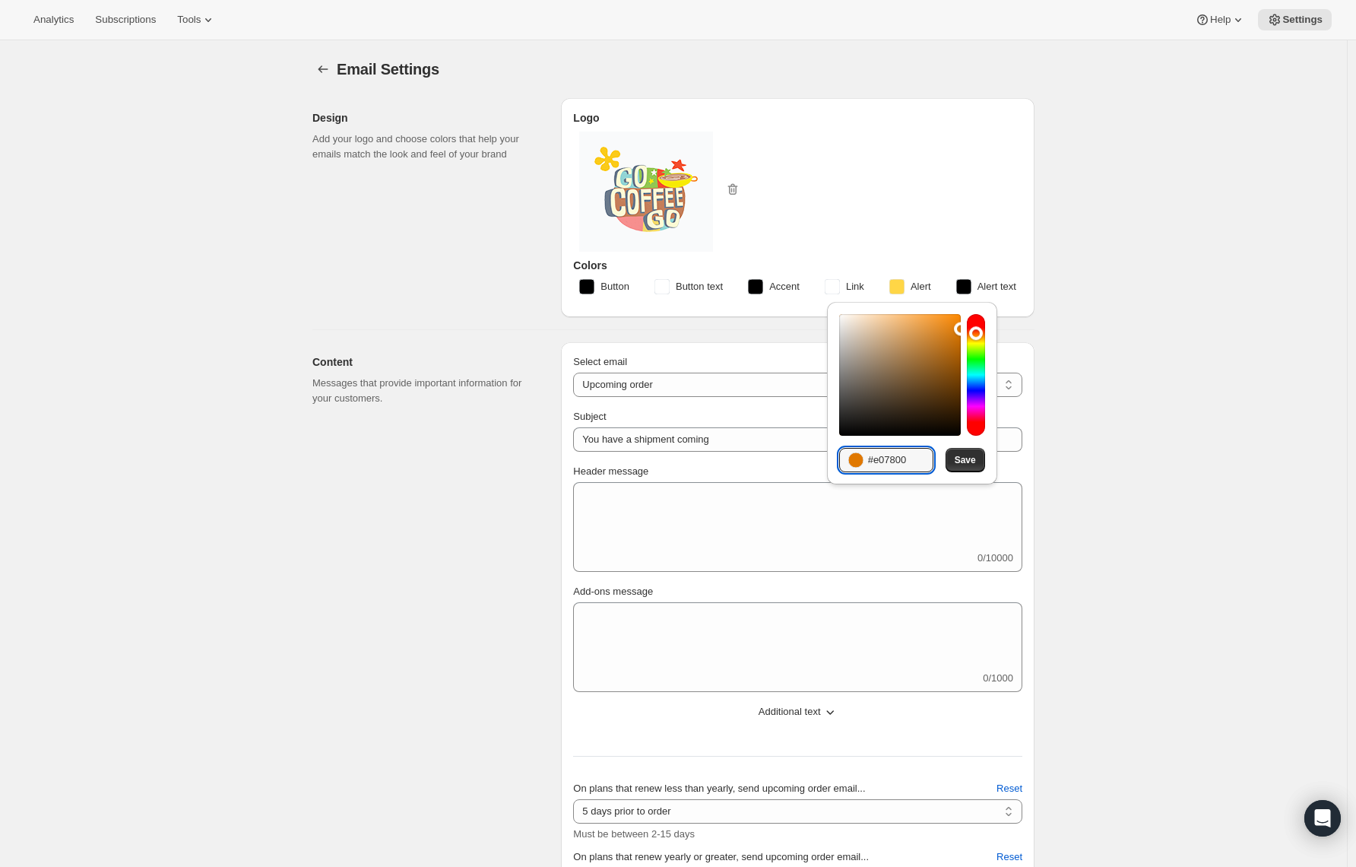
click at [452, 257] on div "Design Add your logo and choose colors that help your emails match the look and…" at bounding box center [430, 207] width 236 height 219
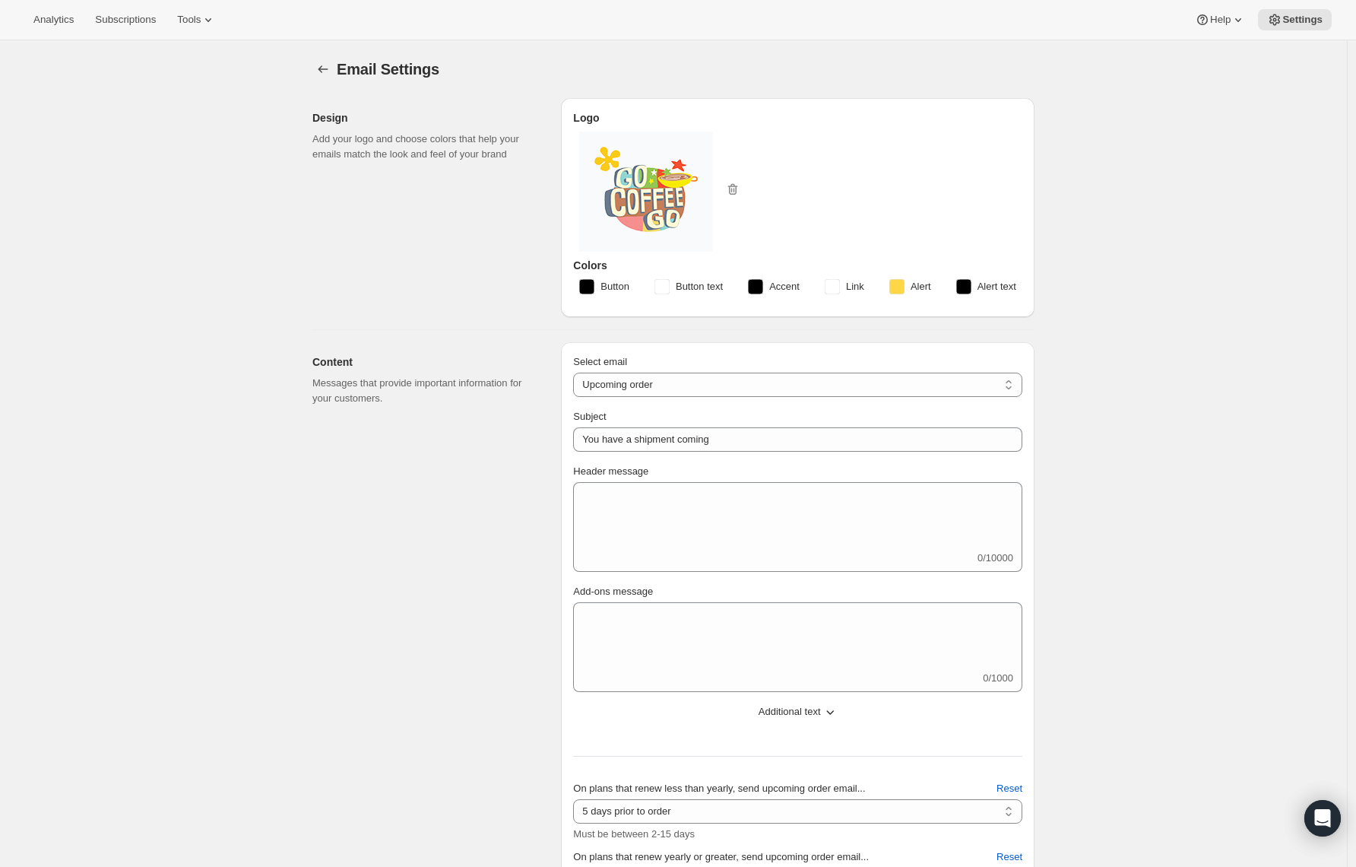
click at [893, 288] on rect "button" at bounding box center [896, 286] width 15 height 15
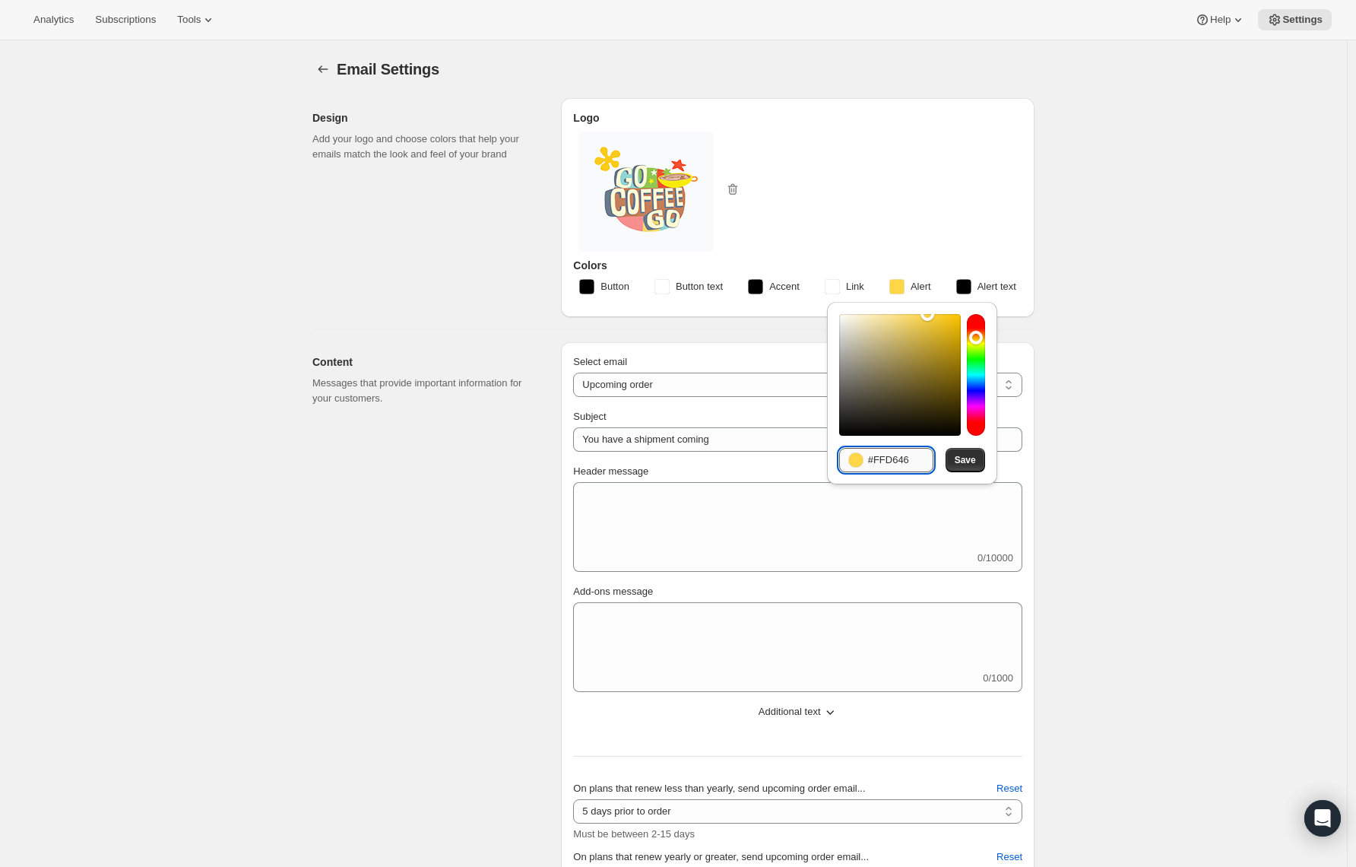
click at [884, 466] on input "#FFD646" at bounding box center [900, 460] width 65 height 24
paste input "e07800"
type input "#e07800"
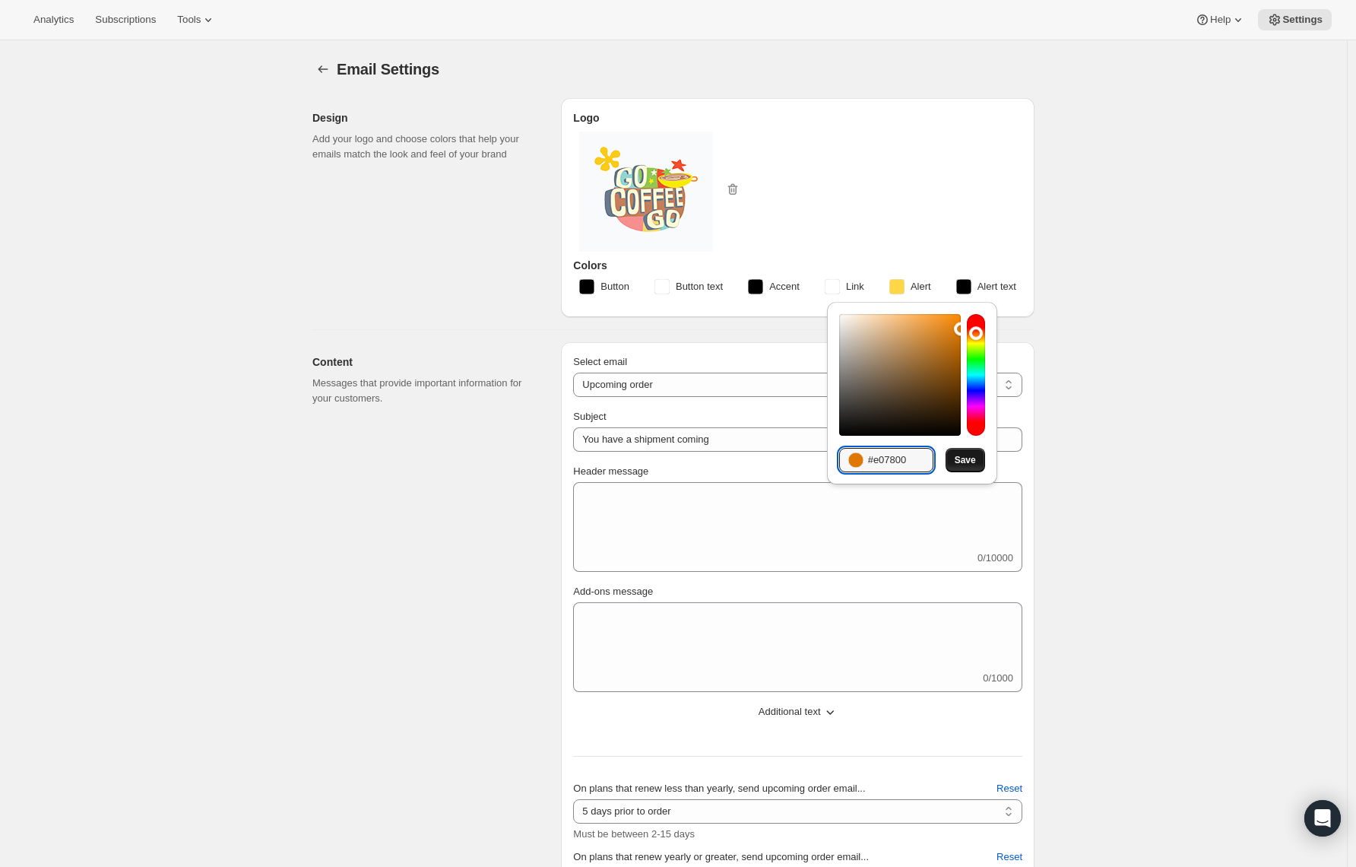
click at [959, 460] on span "Save" at bounding box center [965, 460] width 21 height 12
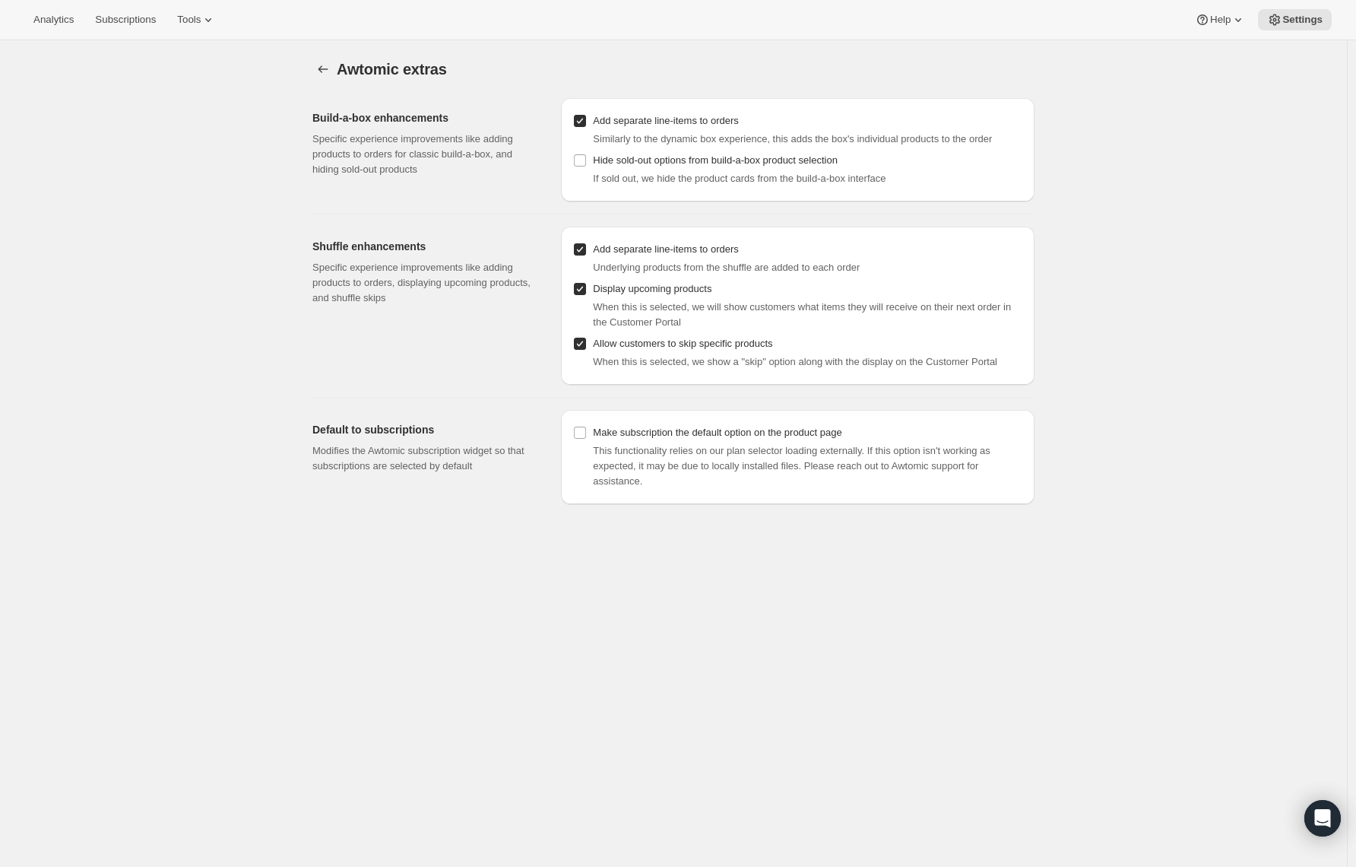
click at [585, 295] on input "Display upcoming products" at bounding box center [580, 289] width 12 height 12
checkbox input "false"
click at [583, 122] on input "Add separate line-items to orders" at bounding box center [580, 121] width 12 height 12
checkbox input "false"
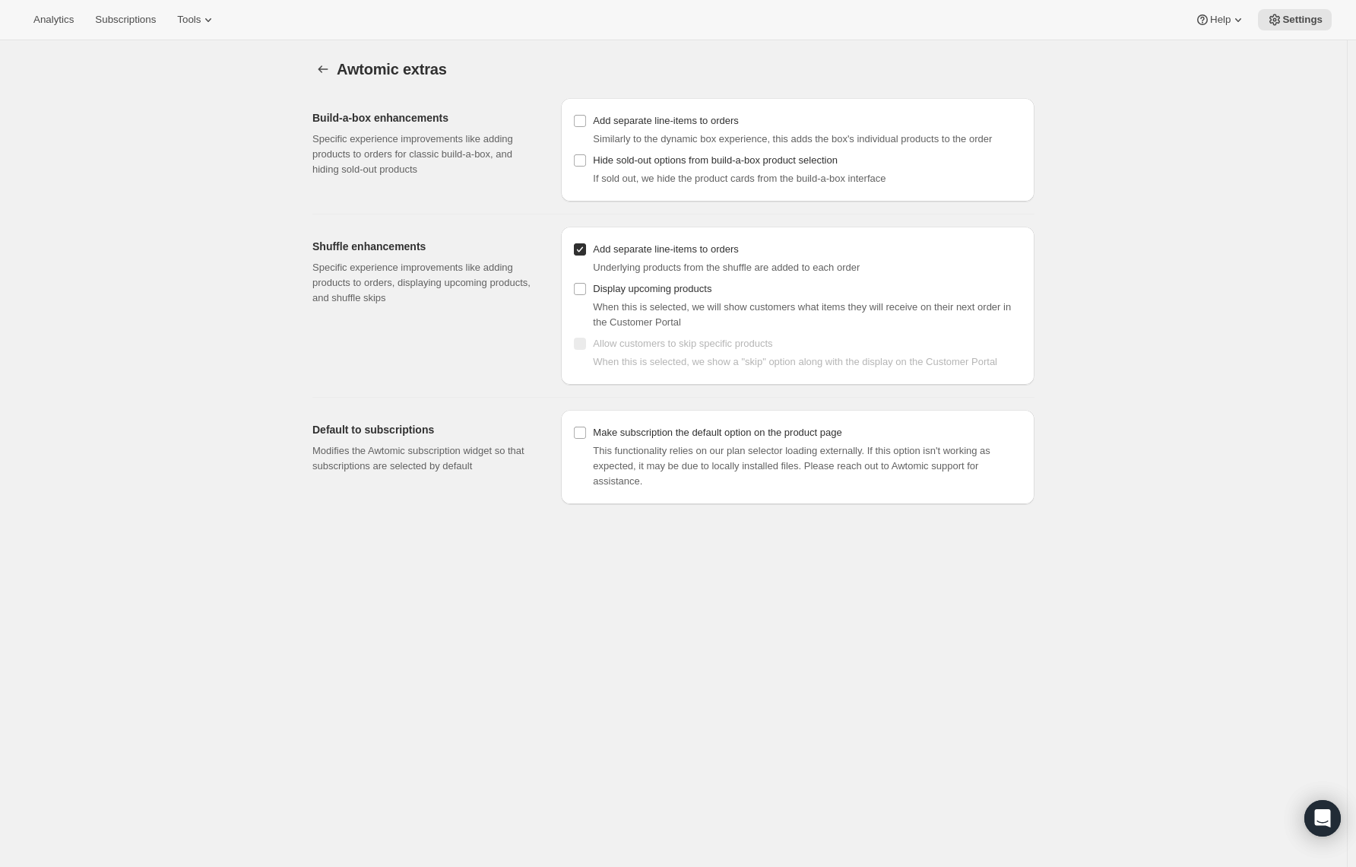
click at [580, 255] on input "Add separate line-items to orders" at bounding box center [580, 249] width 12 height 12
checkbox input "false"
click at [677, 477] on span "This functionality relies on our plan selector loading externally. If this opti…" at bounding box center [792, 466] width 398 height 42
click at [683, 487] on span "This functionality relies on our plan selector loading externally. If this opti…" at bounding box center [792, 466] width 398 height 42
click at [685, 489] on div "This functionality relies on our plan selector loading externally. If this opti…" at bounding box center [808, 466] width 430 height 46
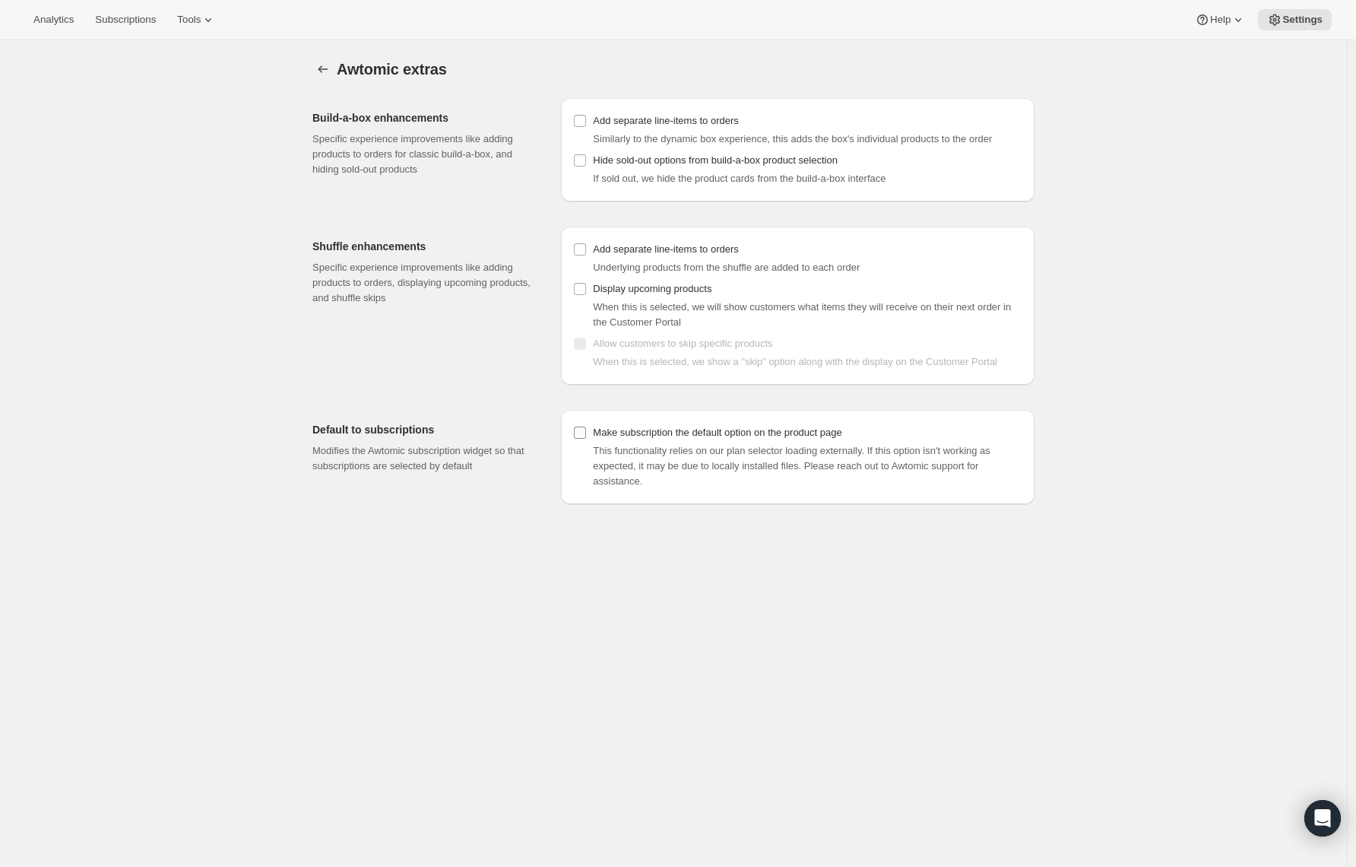
click at [586, 439] on input "Make subscription the default option on the product page" at bounding box center [580, 432] width 12 height 12
checkbox input "true"
